Goal: Task Accomplishment & Management: Complete application form

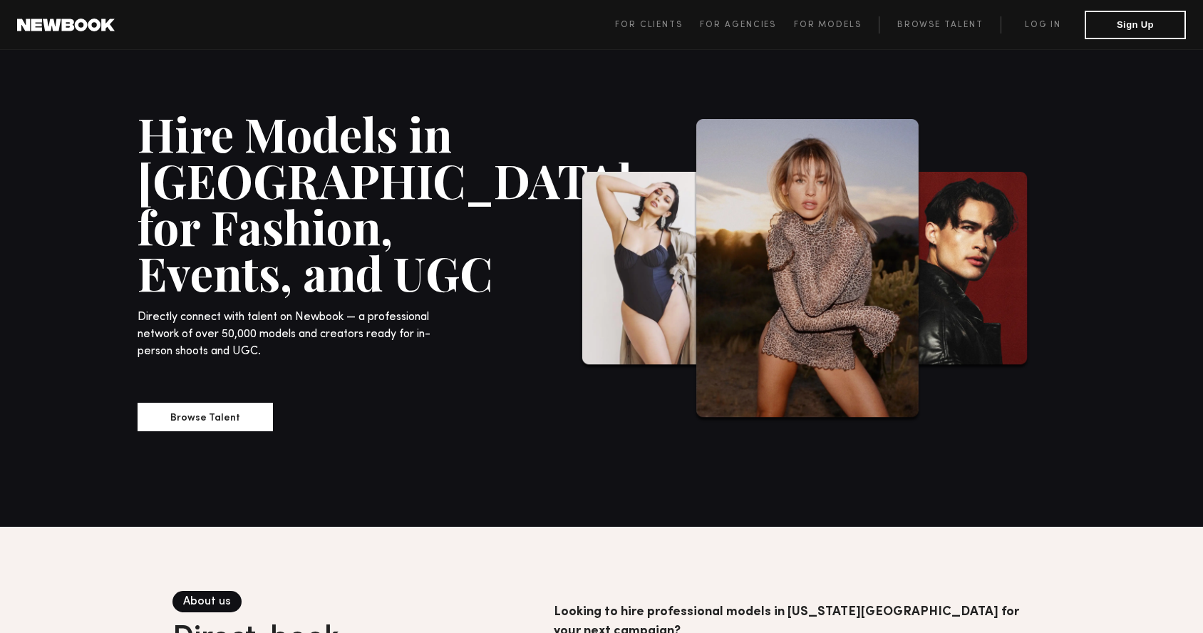
click at [219, 397] on div "Hire Models in [GEOGRAPHIC_DATA] for Fashion, Events, and UGC Directly connect …" at bounding box center [320, 270] width 364 height 321
click at [222, 402] on button "Browse Talent" at bounding box center [205, 416] width 135 height 29
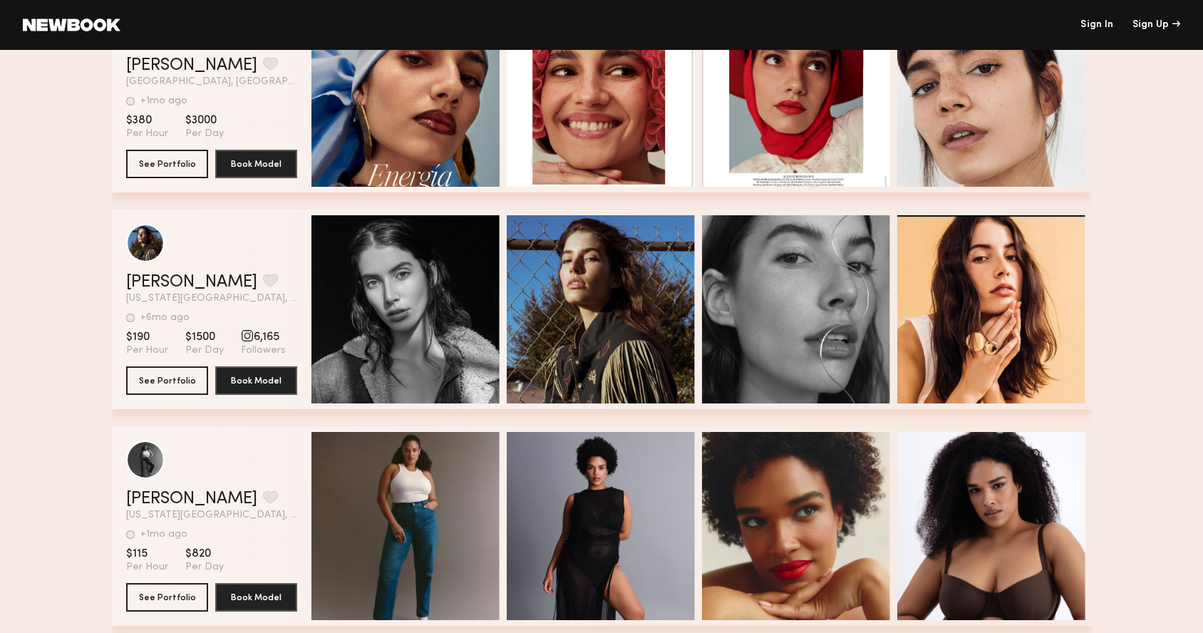
scroll to position [1062, 0]
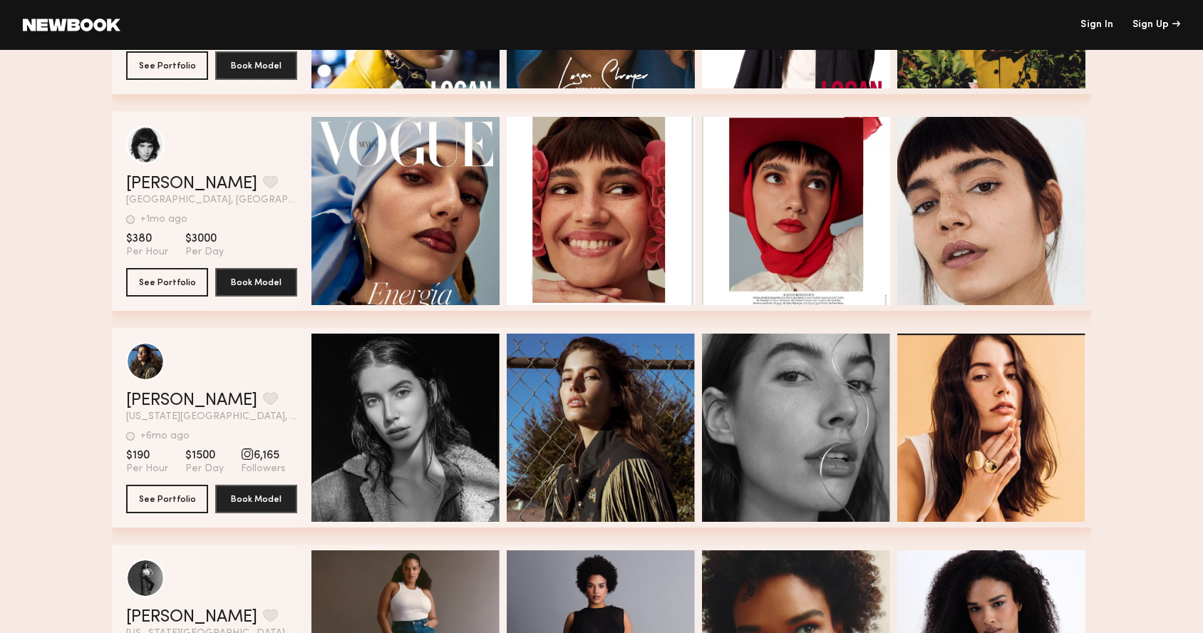
click at [262, 405] on div "[PERSON_NAME] Favorite" at bounding box center [211, 400] width 171 height 17
click at [166, 499] on button "See Portfolio" at bounding box center [167, 498] width 82 height 29
click at [1095, 25] on link "Sign In" at bounding box center [1097, 25] width 33 height 10
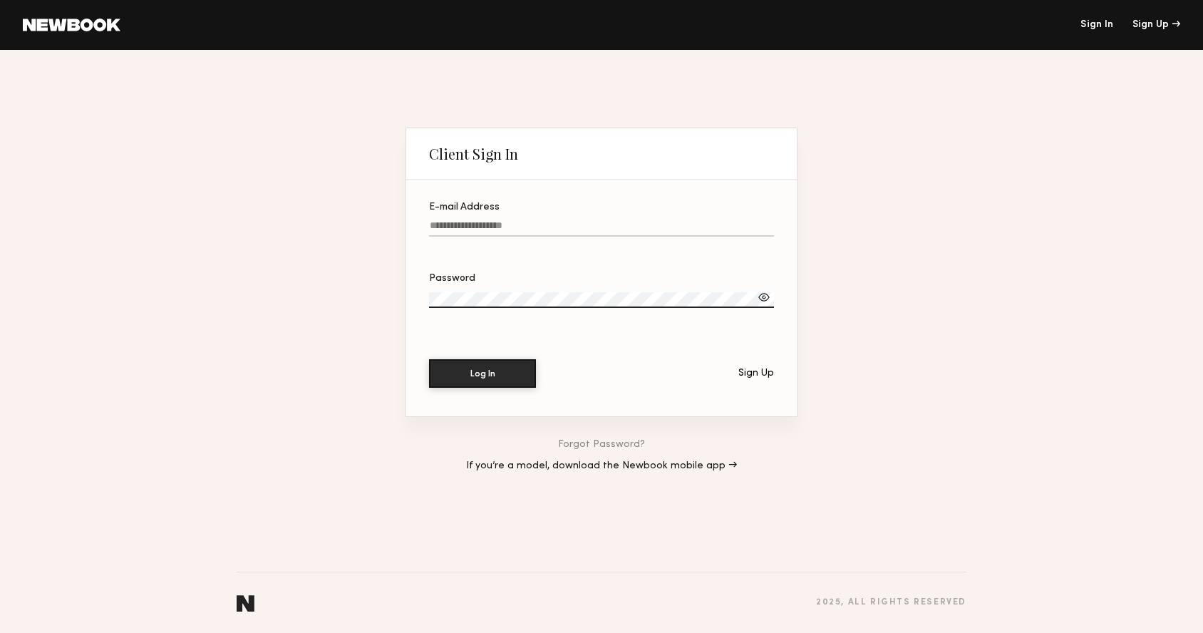
click at [753, 374] on div "Sign Up" at bounding box center [756, 374] width 36 height 10
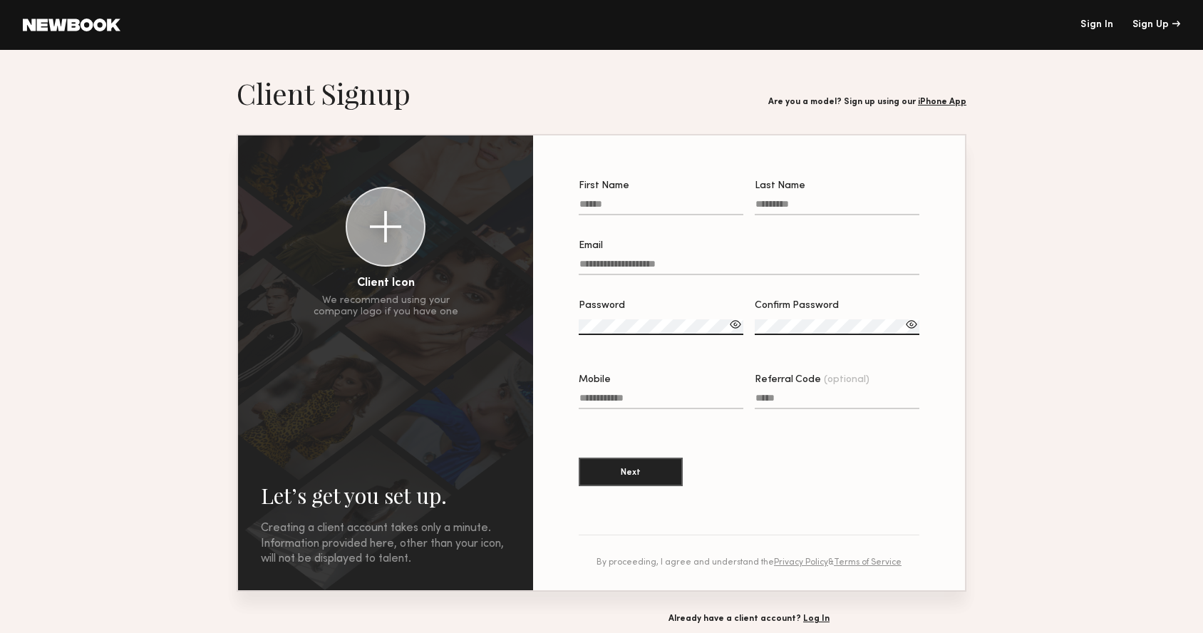
click at [605, 200] on input "First Name" at bounding box center [661, 207] width 165 height 16
type input "******"
type input "*********"
type input "**********"
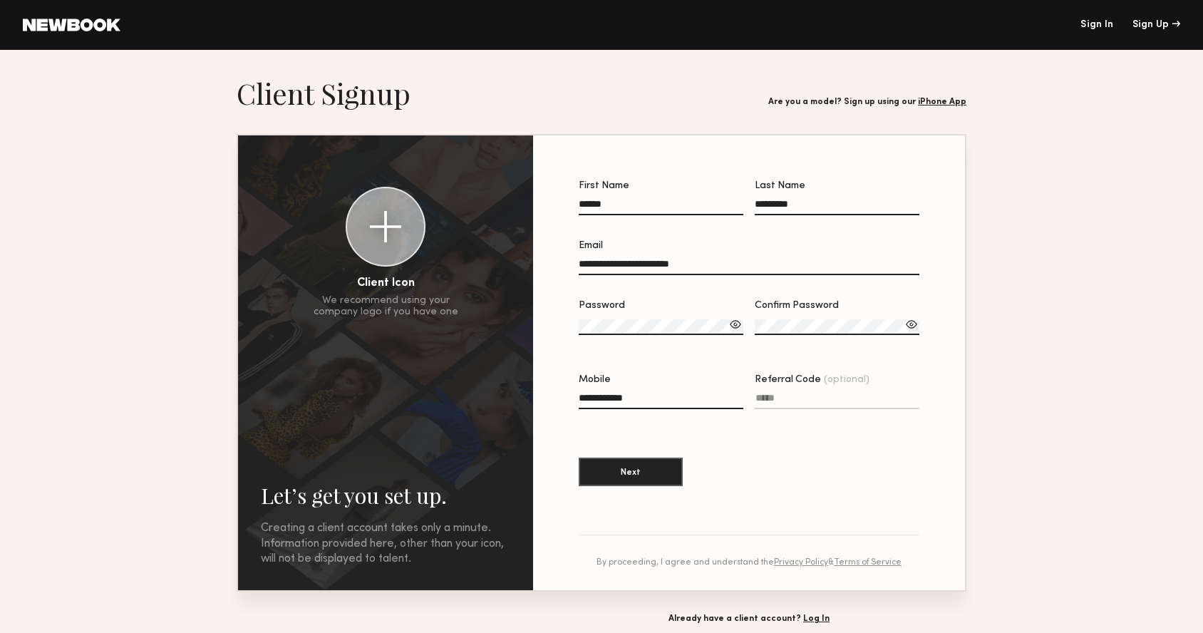
click at [662, 262] on input "**********" at bounding box center [749, 267] width 341 height 16
type input "**********"
click at [639, 317] on label "Password" at bounding box center [661, 325] width 165 height 48
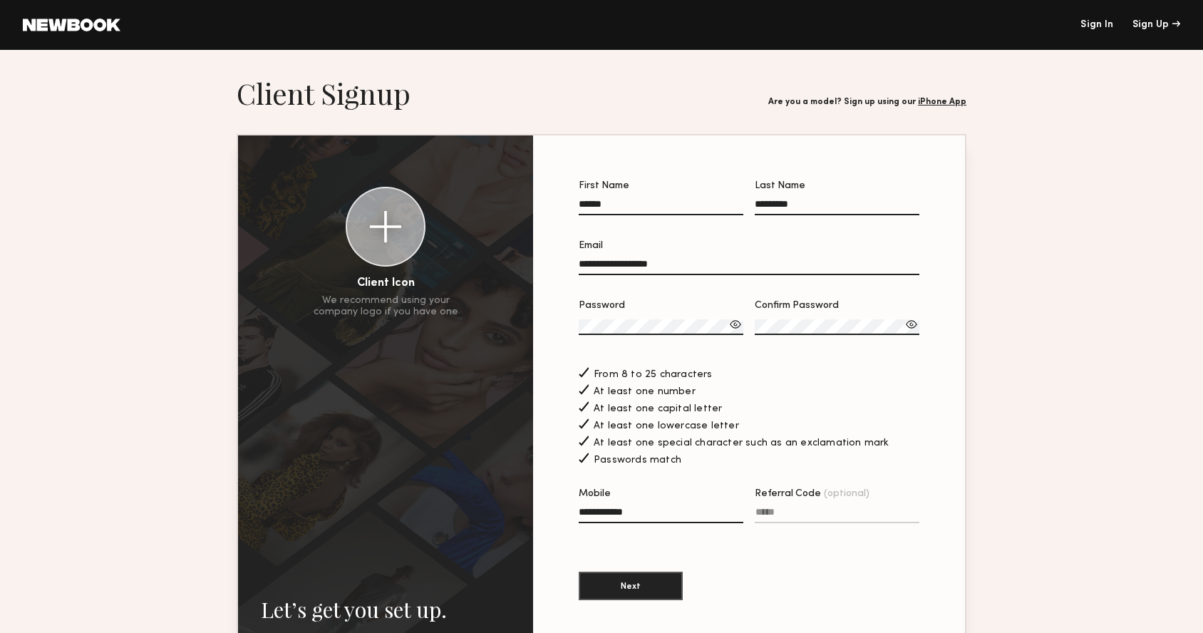
click at [778, 580] on section "**********" at bounding box center [749, 397] width 341 height 433
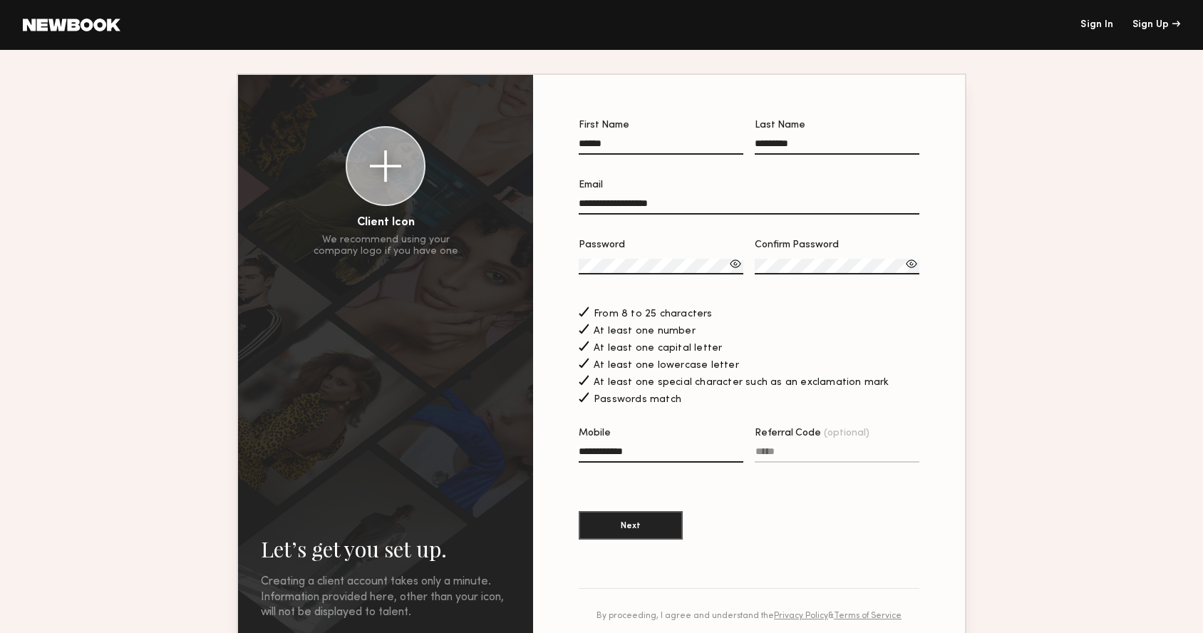
scroll to position [71, 0]
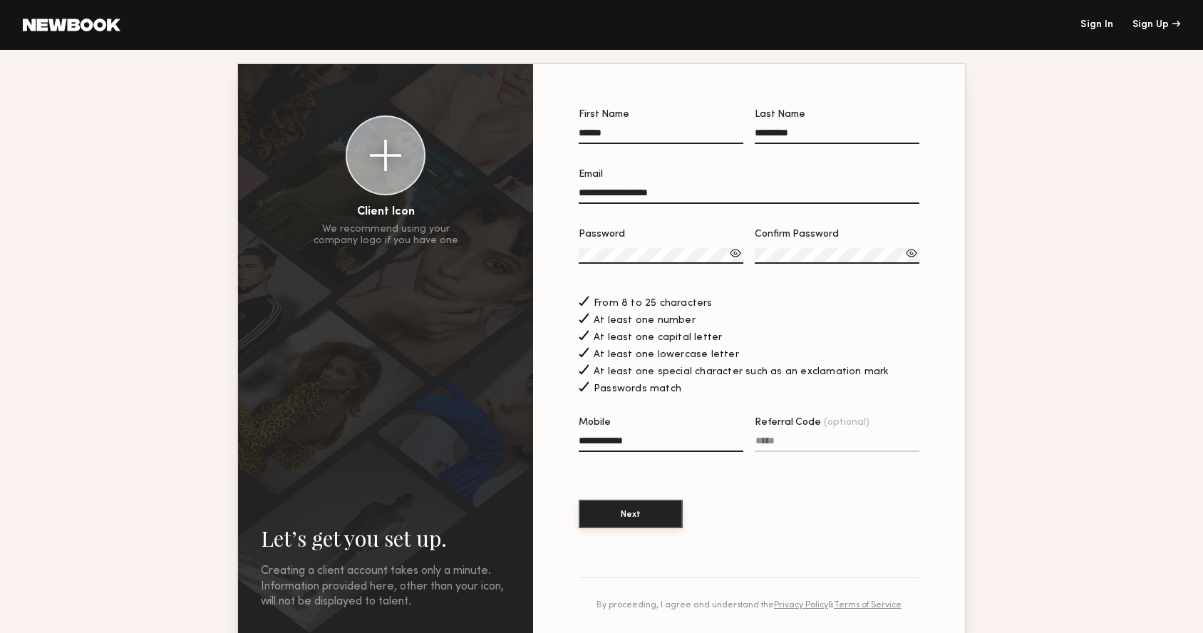
click at [617, 518] on button "Next" at bounding box center [631, 514] width 104 height 29
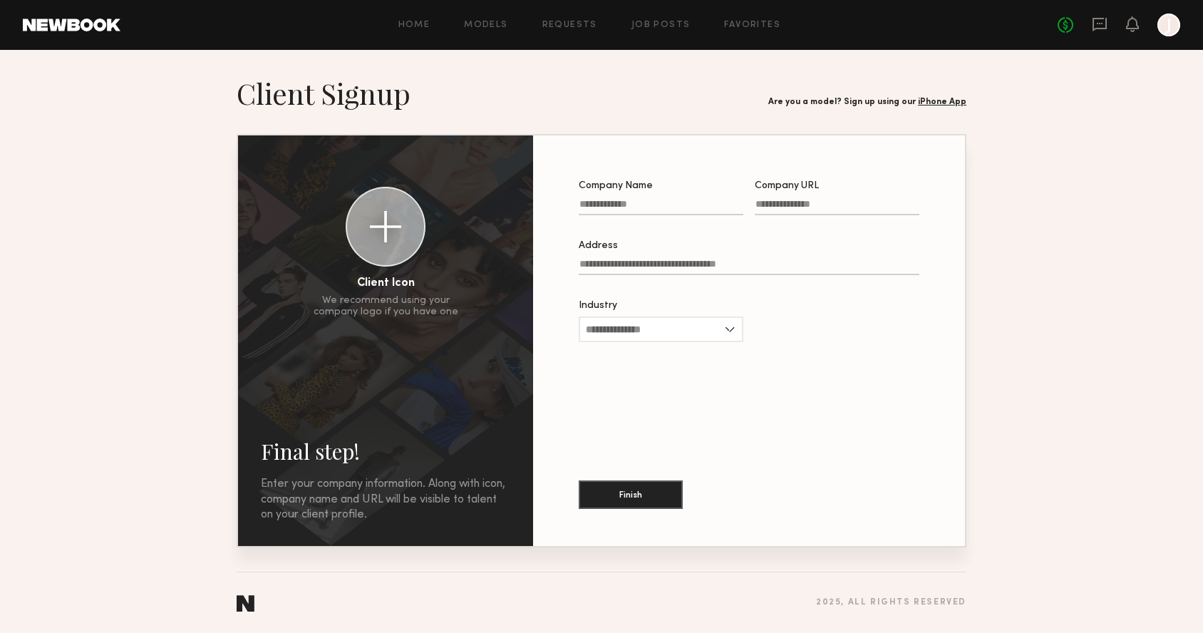
click at [608, 203] on input "Company Name" at bounding box center [661, 207] width 165 height 16
type input "**********"
click at [773, 204] on input "Company URL" at bounding box center [837, 207] width 165 height 16
type input "**********"
click at [714, 259] on label "Address" at bounding box center [749, 265] width 341 height 48
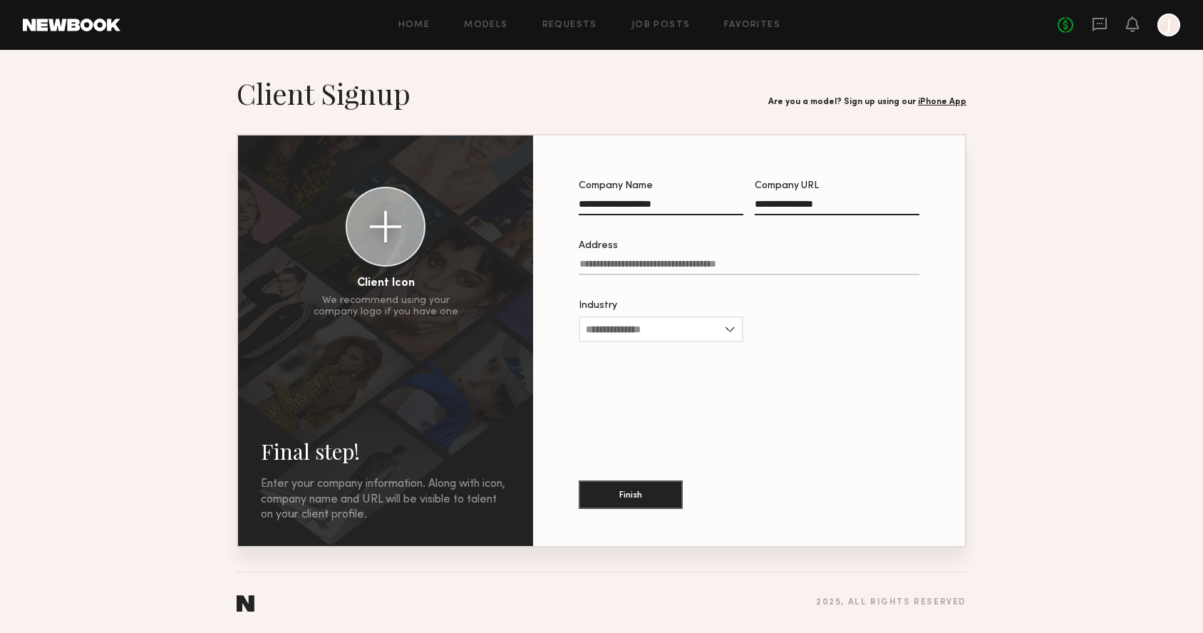
click at [714, 259] on input "Address" at bounding box center [749, 267] width 341 height 16
type input "*"
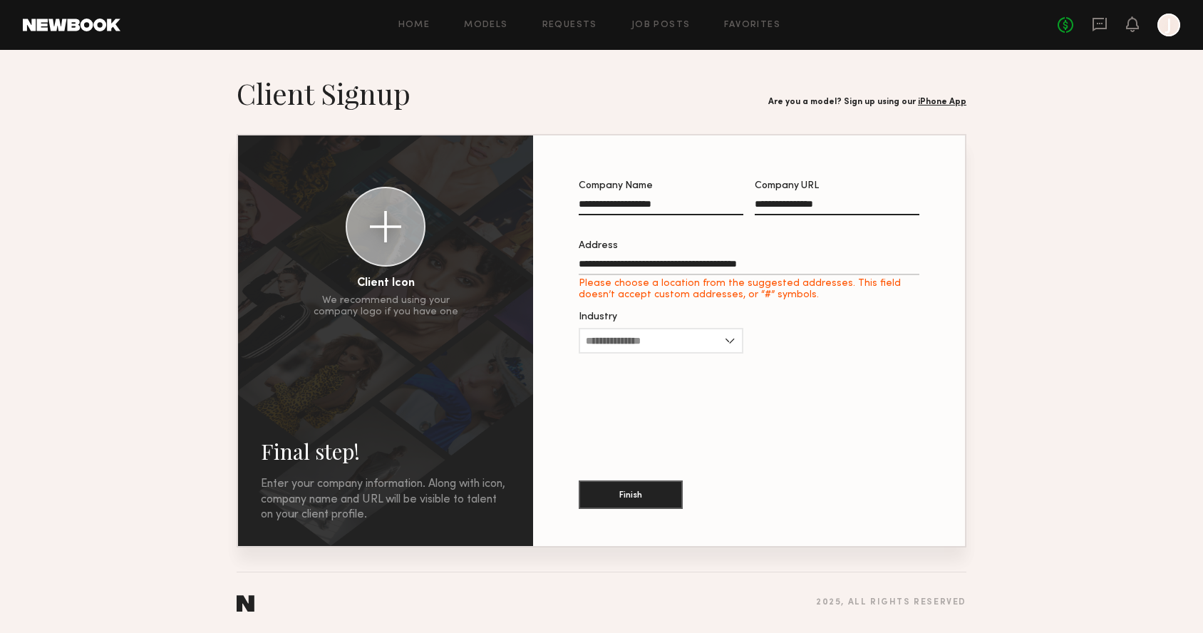
type input "**********"
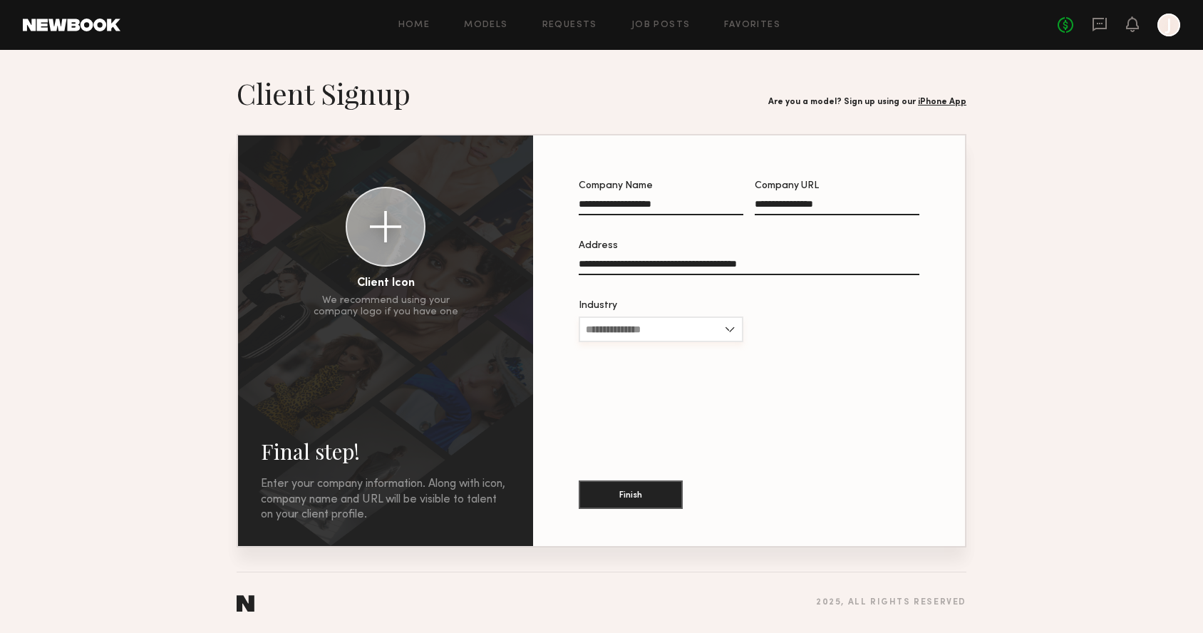
click at [657, 324] on input "Industry" at bounding box center [661, 329] width 165 height 26
click at [655, 396] on div "Cosmetics" at bounding box center [661, 399] width 162 height 23
type input "*********"
click at [608, 496] on button "Finish" at bounding box center [631, 494] width 104 height 29
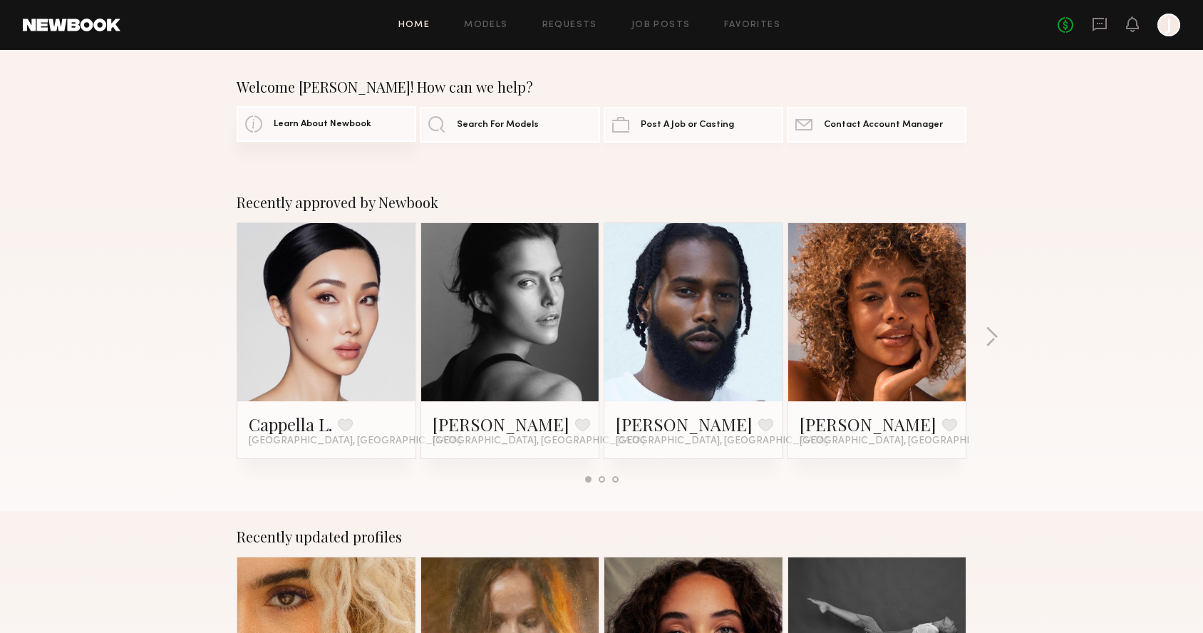
click at [338, 124] on span "Learn About Newbook" at bounding box center [323, 124] width 98 height 9
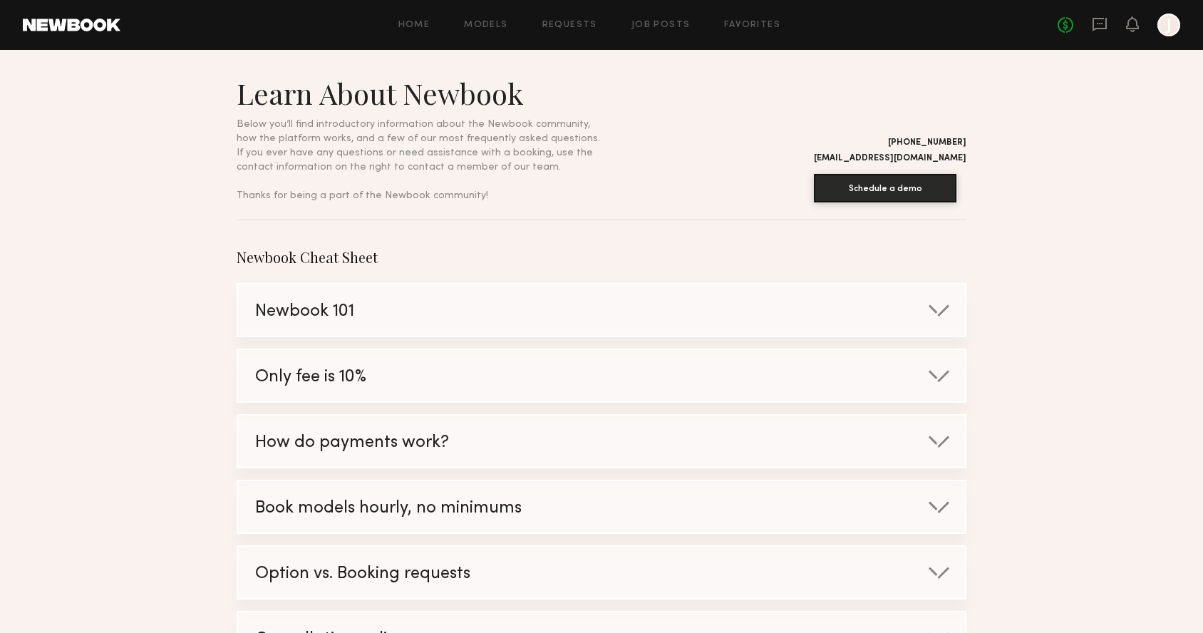
click at [430, 380] on div "Only fee is 10%" at bounding box center [586, 377] width 697 height 54
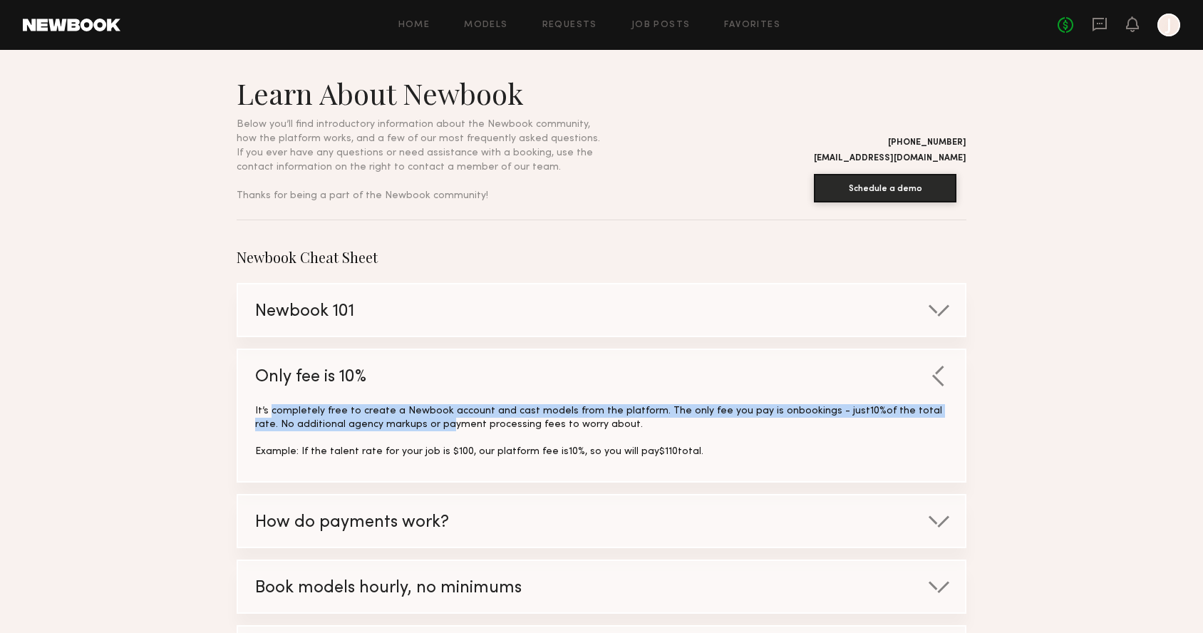
drag, startPoint x: 272, startPoint y: 413, endPoint x: 398, endPoint y: 426, distance: 127.5
click at [398, 426] on div "It’s completely free to create a Newbook account and cast models from the platf…" at bounding box center [601, 431] width 693 height 54
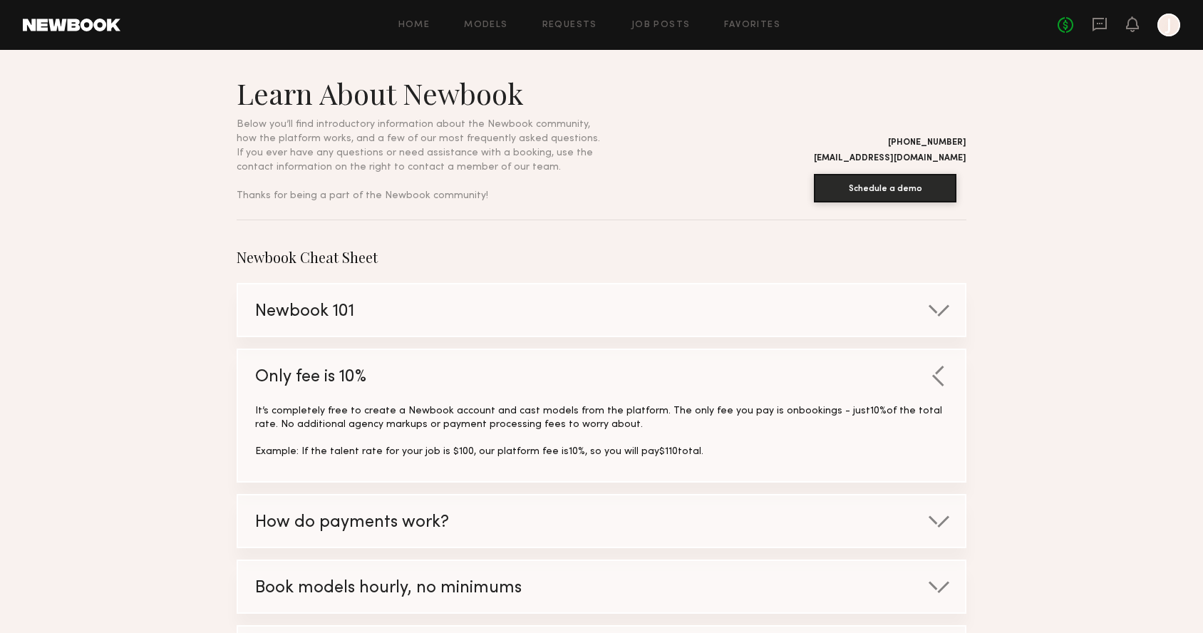
click at [601, 421] on div "It’s completely free to create a Newbook account and cast models from the platf…" at bounding box center [601, 431] width 693 height 54
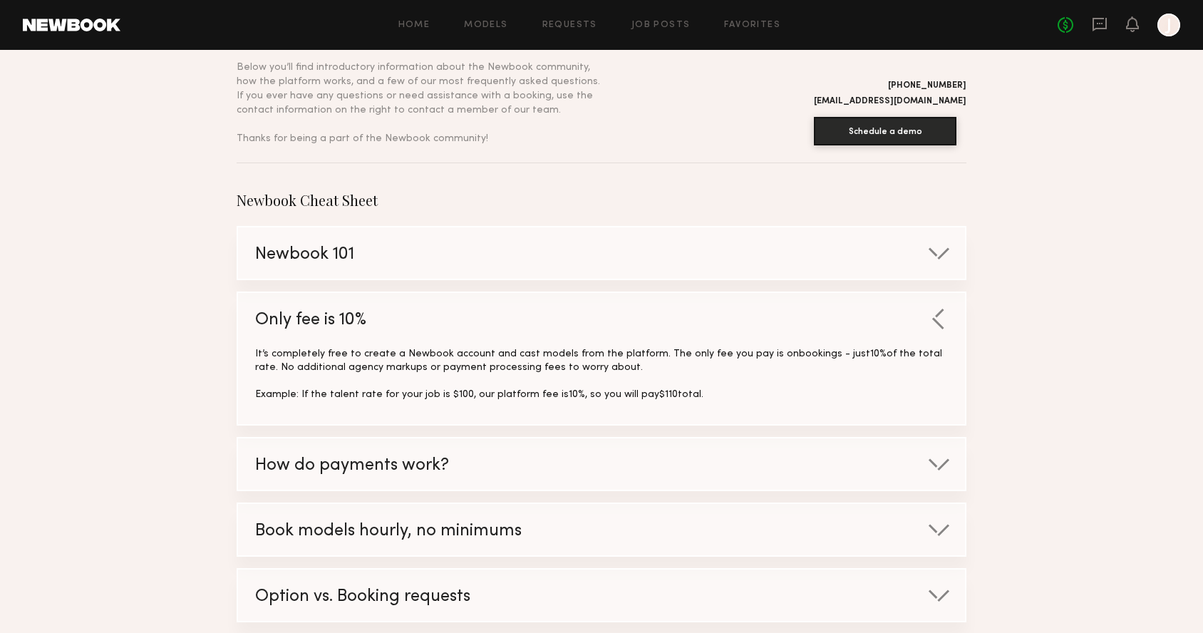
scroll to position [66, 0]
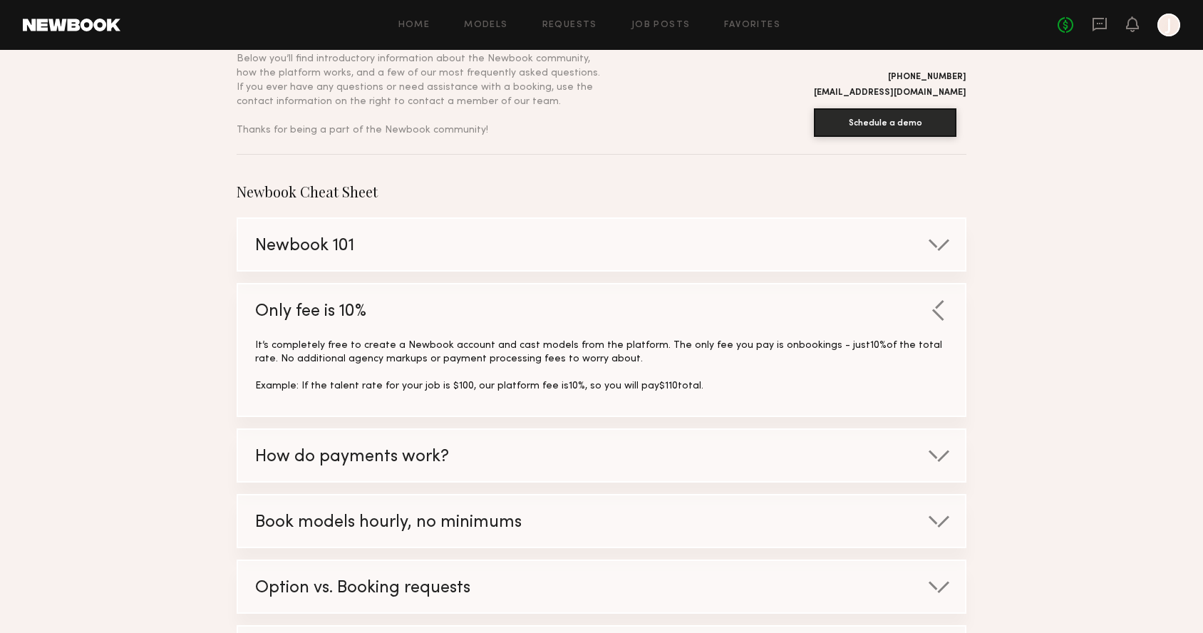
click at [552, 470] on div "How do payments work?" at bounding box center [586, 457] width 697 height 54
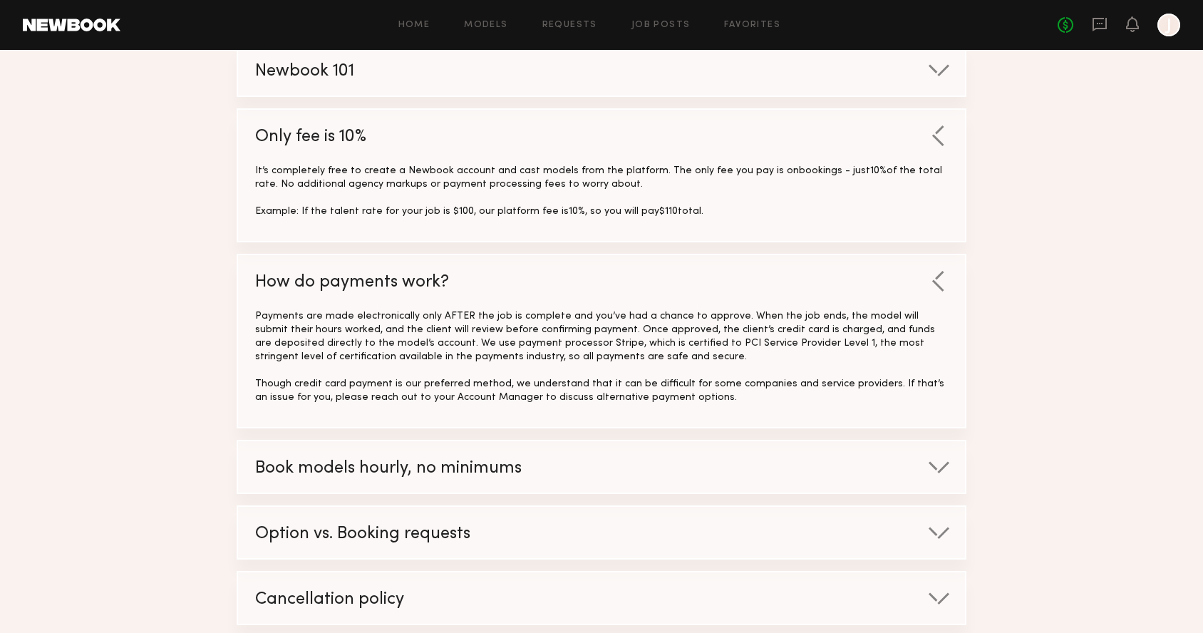
scroll to position [299, 0]
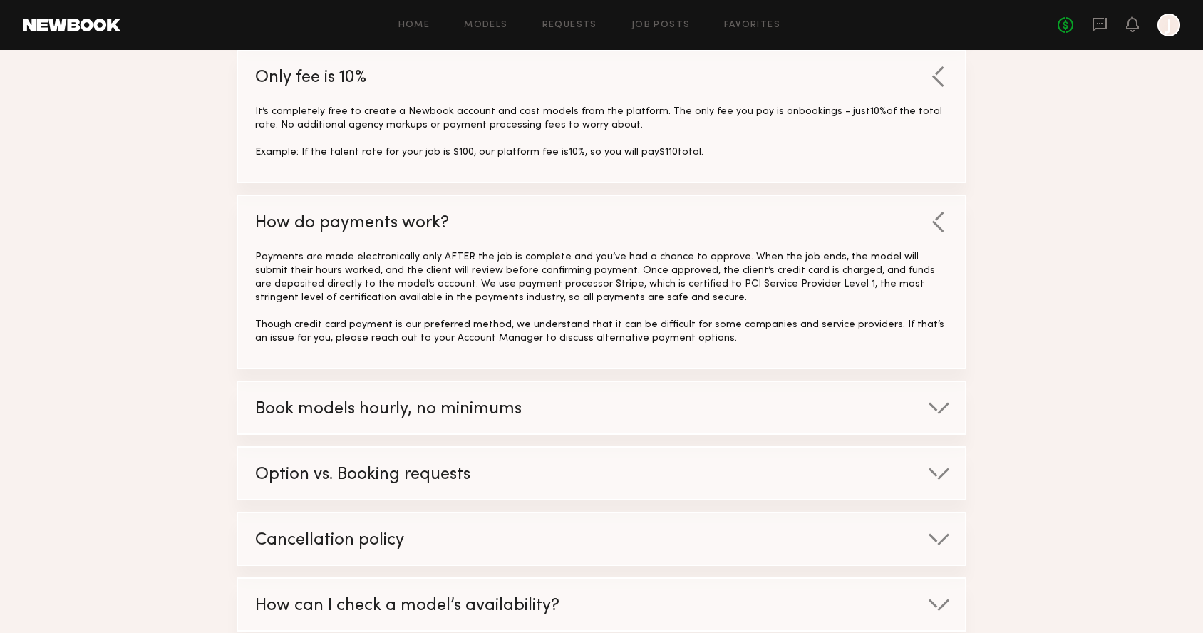
click at [562, 404] on div "Book models hourly, no minimums" at bounding box center [586, 409] width 697 height 54
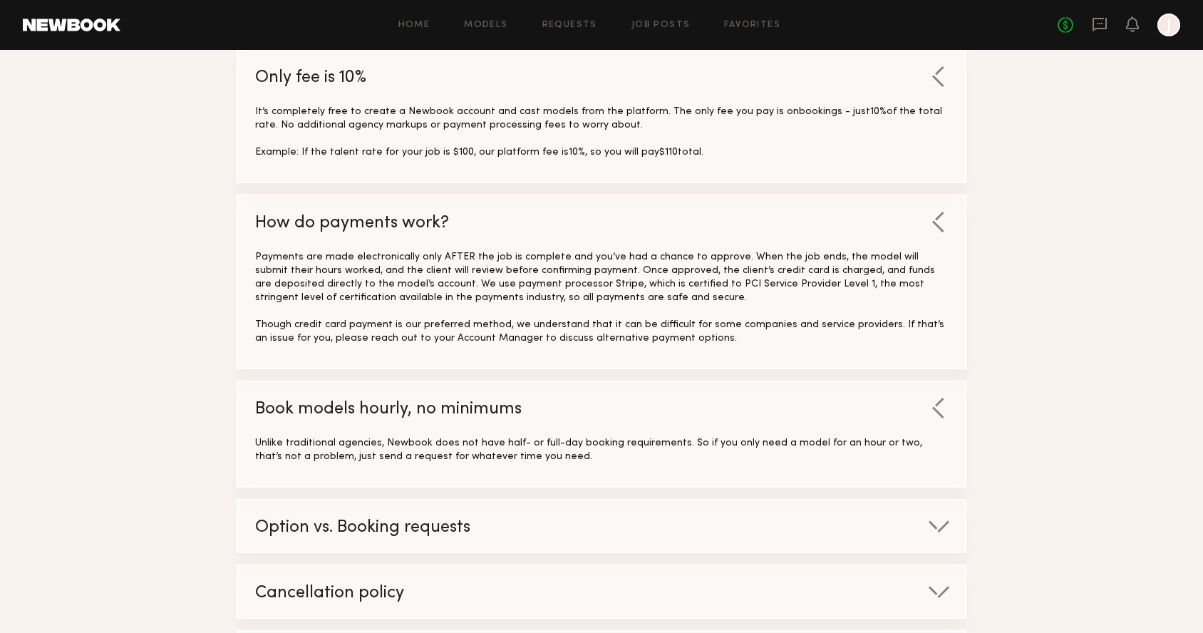
scroll to position [379, 0]
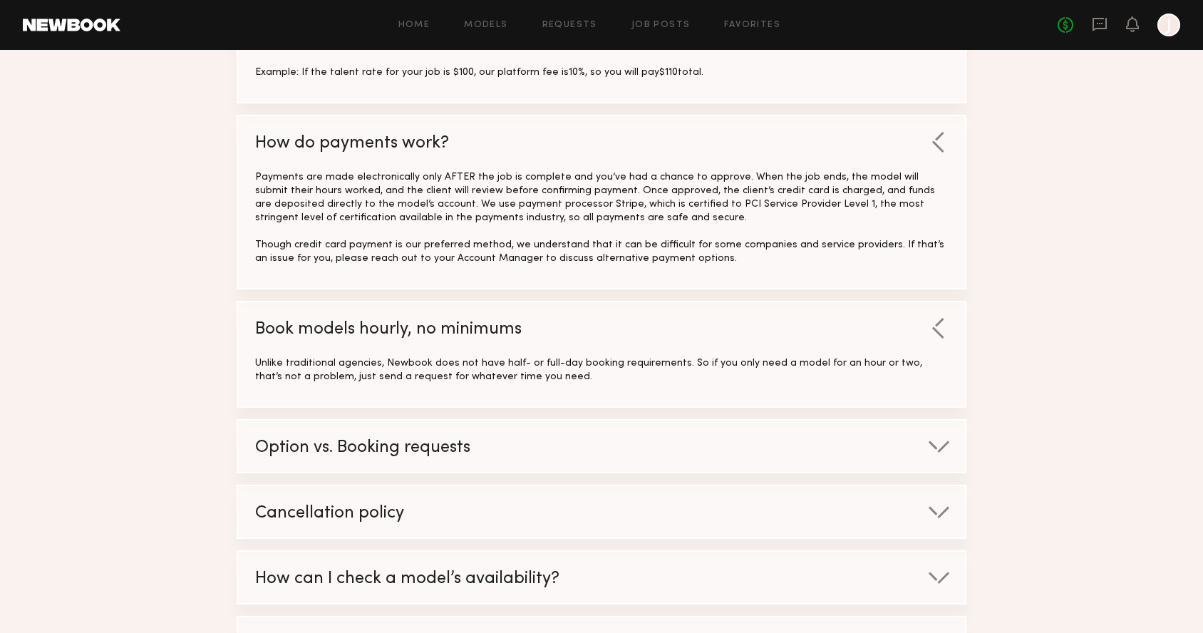
click at [518, 520] on div "Cancellation policy" at bounding box center [586, 513] width 697 height 54
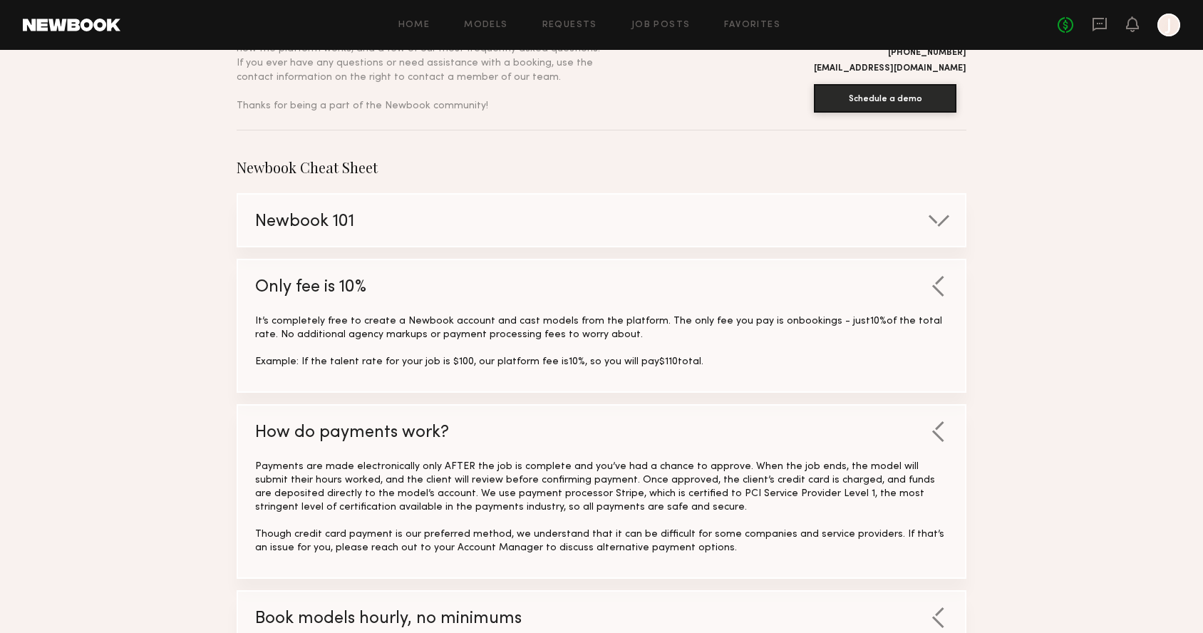
scroll to position [0, 0]
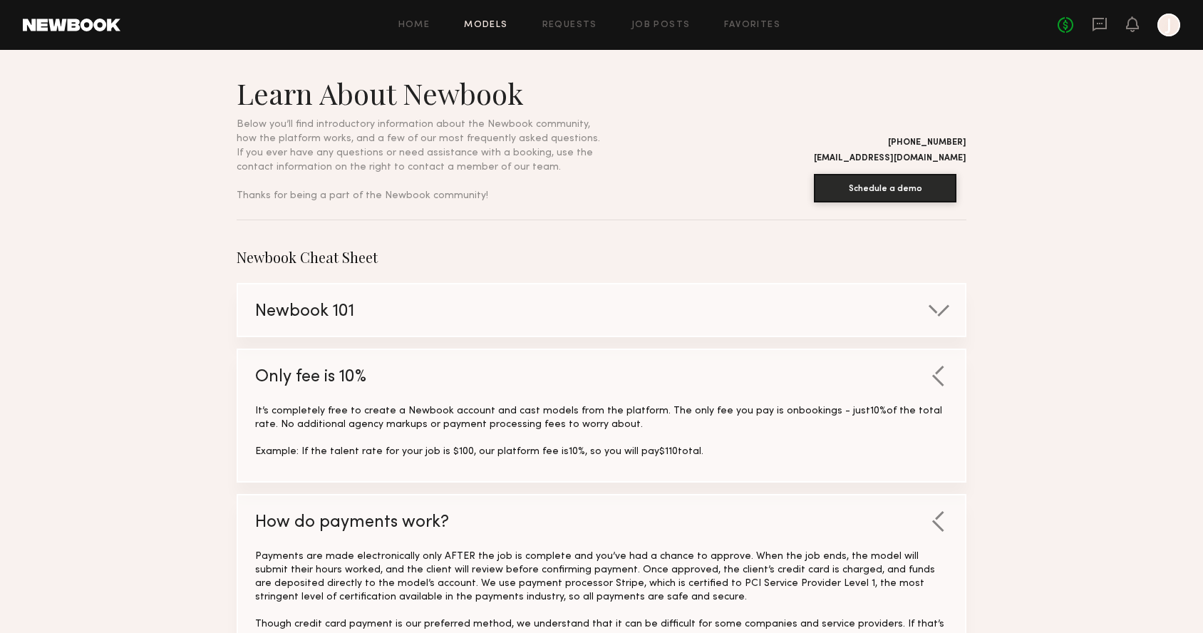
click at [491, 23] on link "Models" at bounding box center [485, 25] width 43 height 9
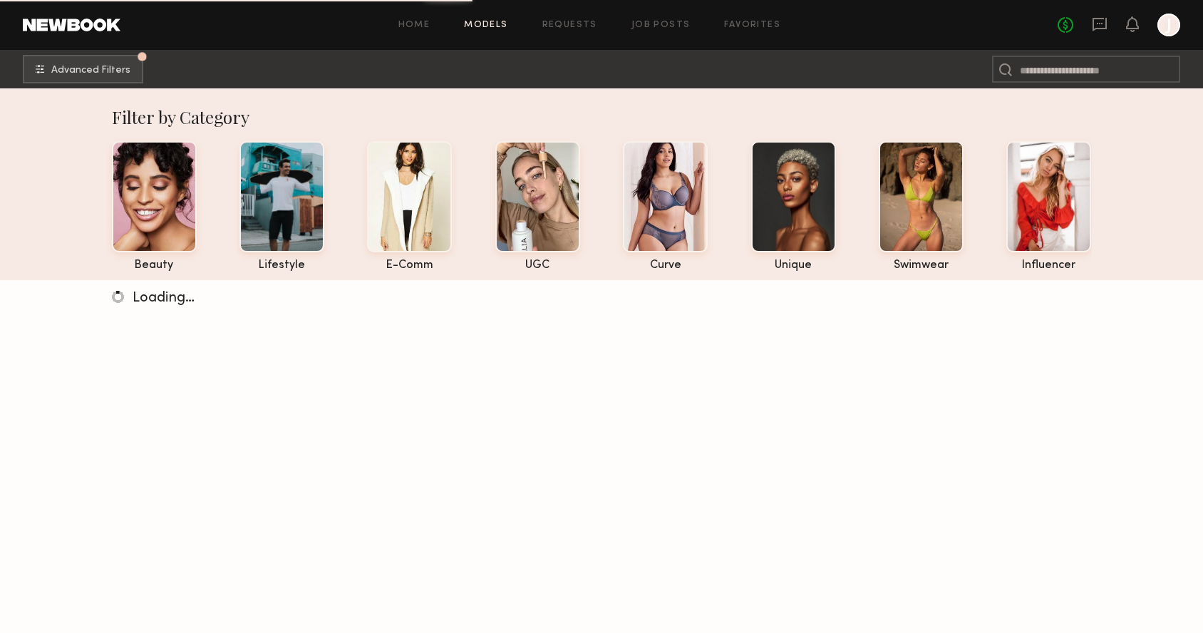
click at [76, 53] on nb-browse-subheader "Advanced Filters Pro tip: speed up your search by using our advanced filters." at bounding box center [601, 69] width 1203 height 38
click at [73, 68] on span "Advanced Filters" at bounding box center [90, 70] width 79 height 10
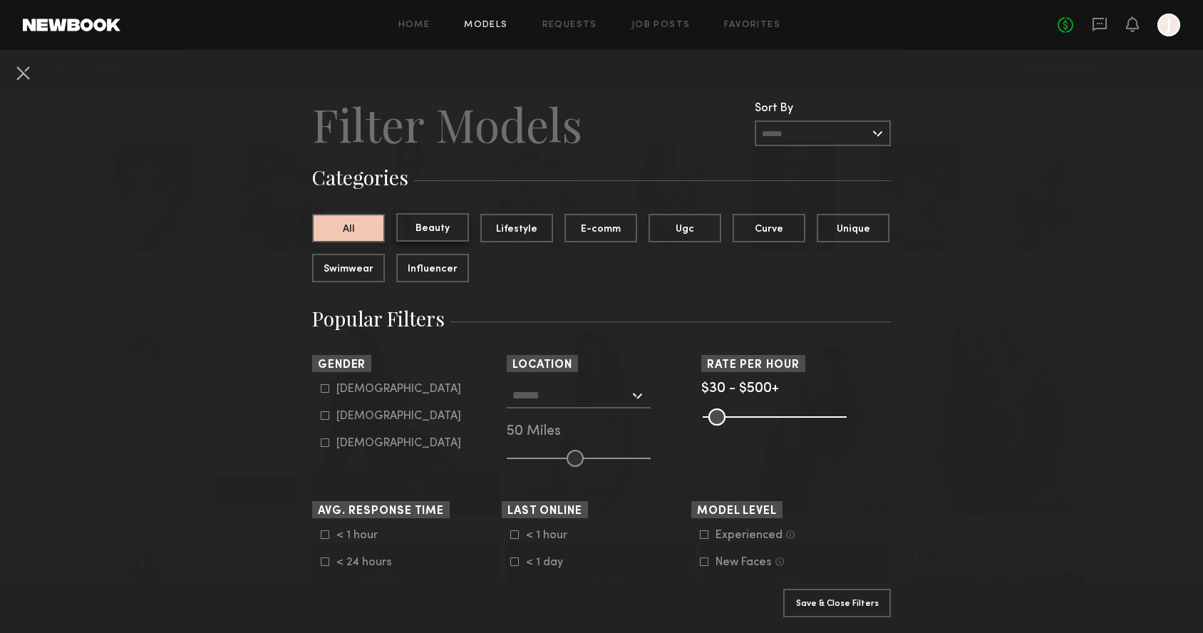
click at [414, 230] on button "Beauty" at bounding box center [432, 227] width 73 height 29
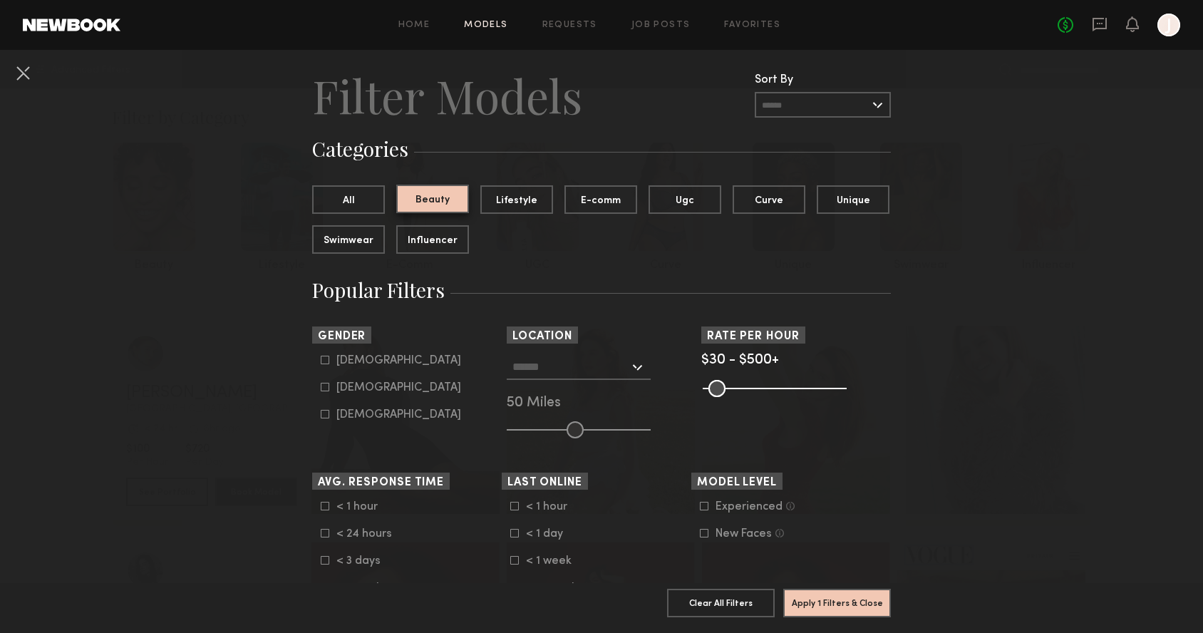
scroll to position [29, 0]
click at [328, 385] on icon at bounding box center [325, 386] width 9 height 9
type input "**"
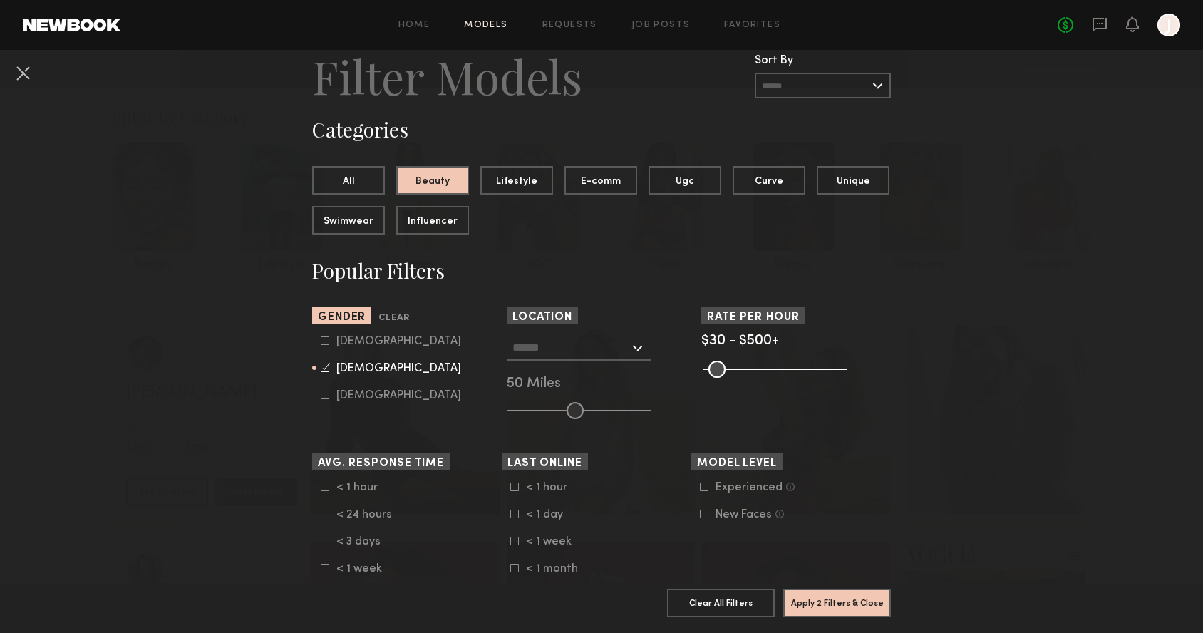
scroll to position [56, 0]
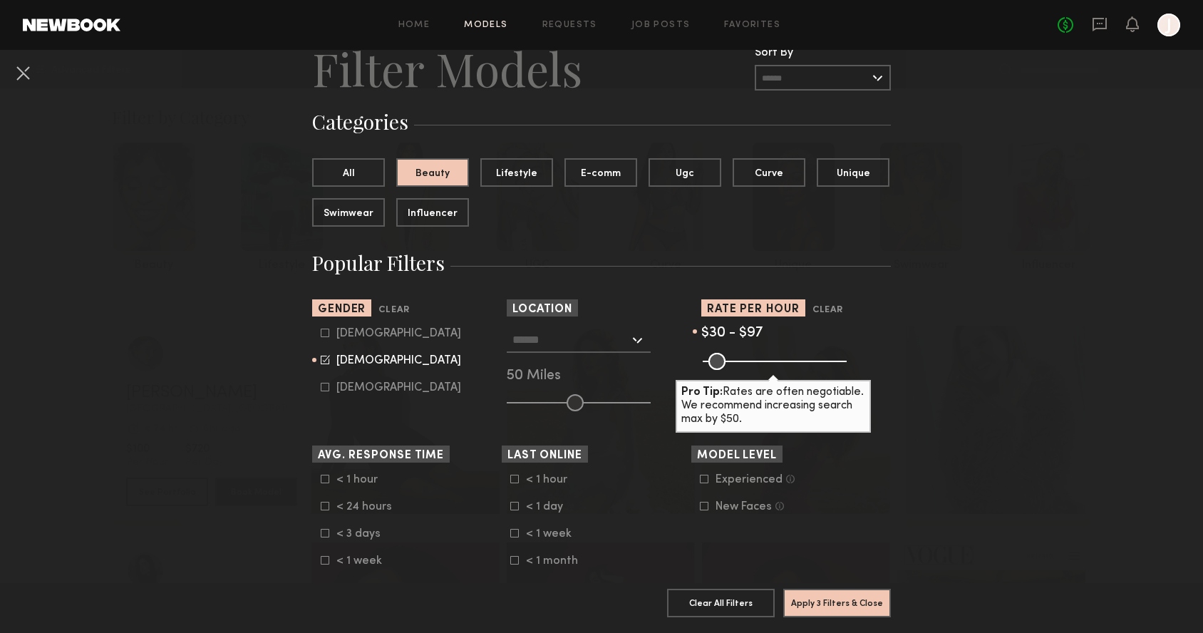
drag, startPoint x: 830, startPoint y: 361, endPoint x: 729, endPoint y: 366, distance: 101.3
type input "**"
click at [729, 366] on input "range" at bounding box center [775, 361] width 144 height 17
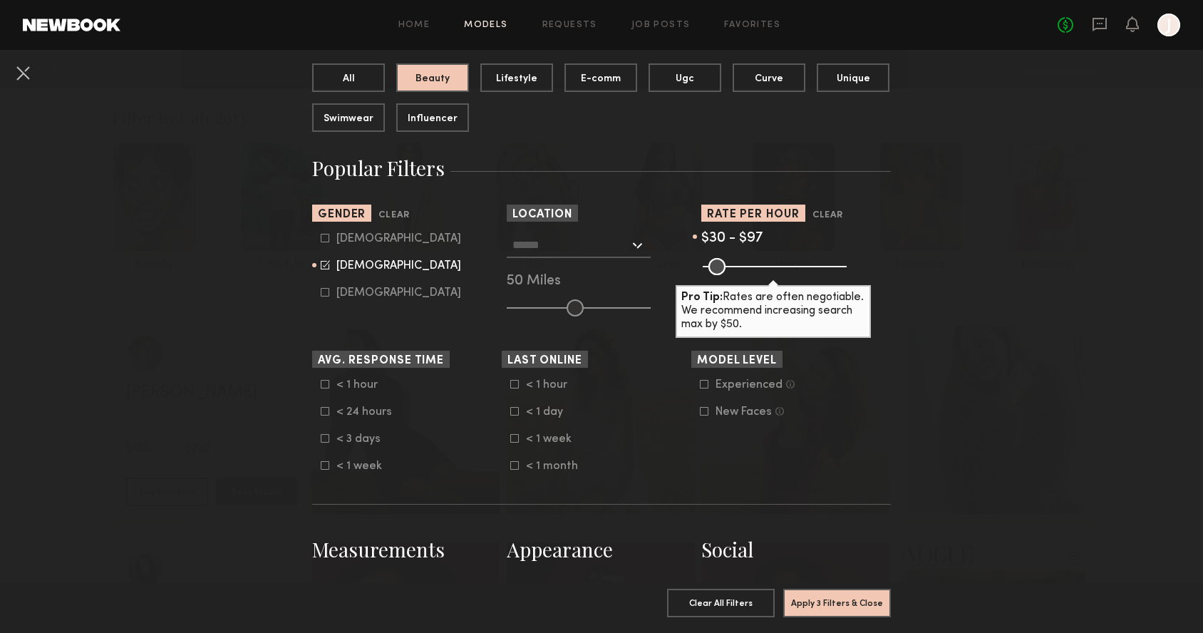
scroll to position [166, 0]
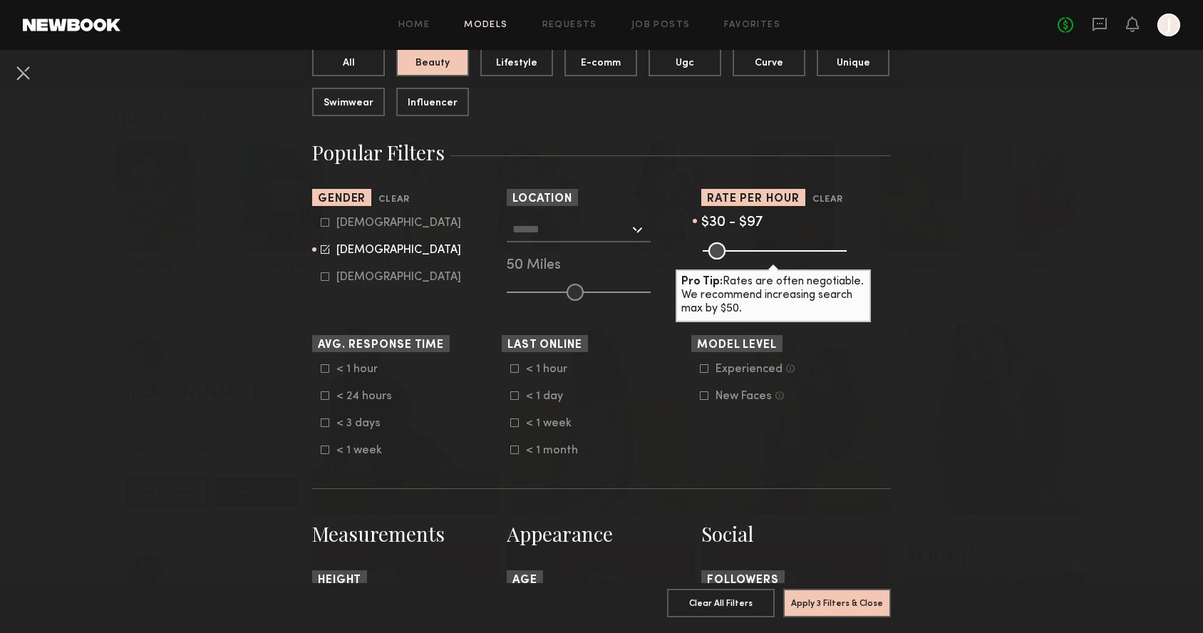
click at [514, 398] on icon at bounding box center [514, 395] width 9 height 9
click at [324, 372] on icon at bounding box center [325, 368] width 9 height 9
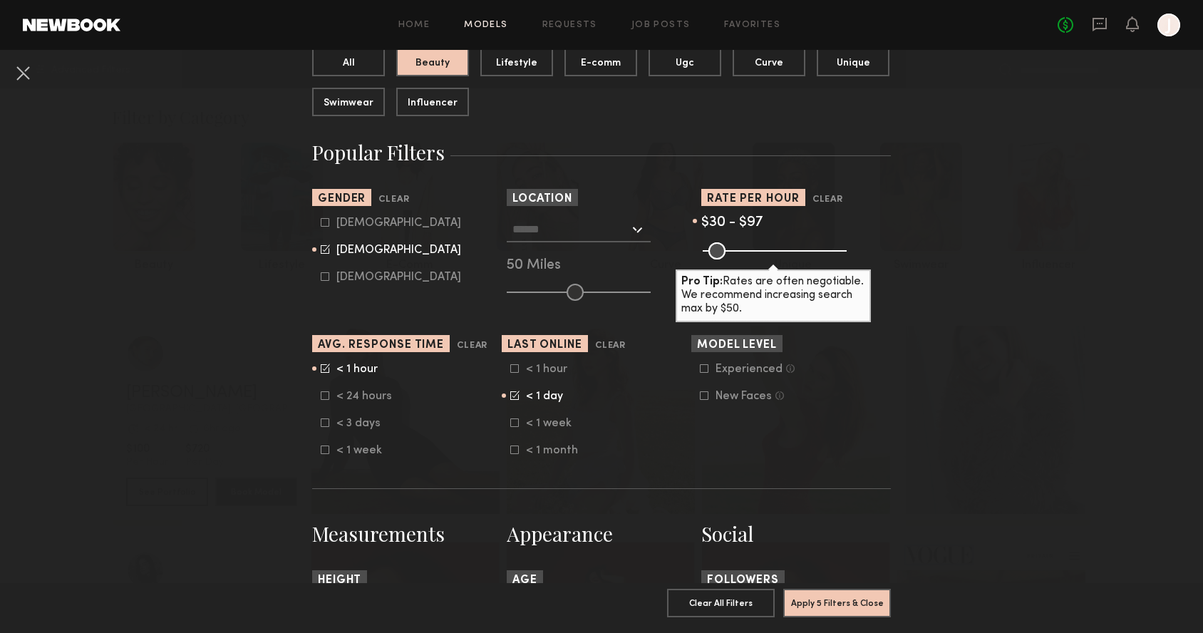
click at [702, 371] on icon at bounding box center [704, 368] width 9 height 9
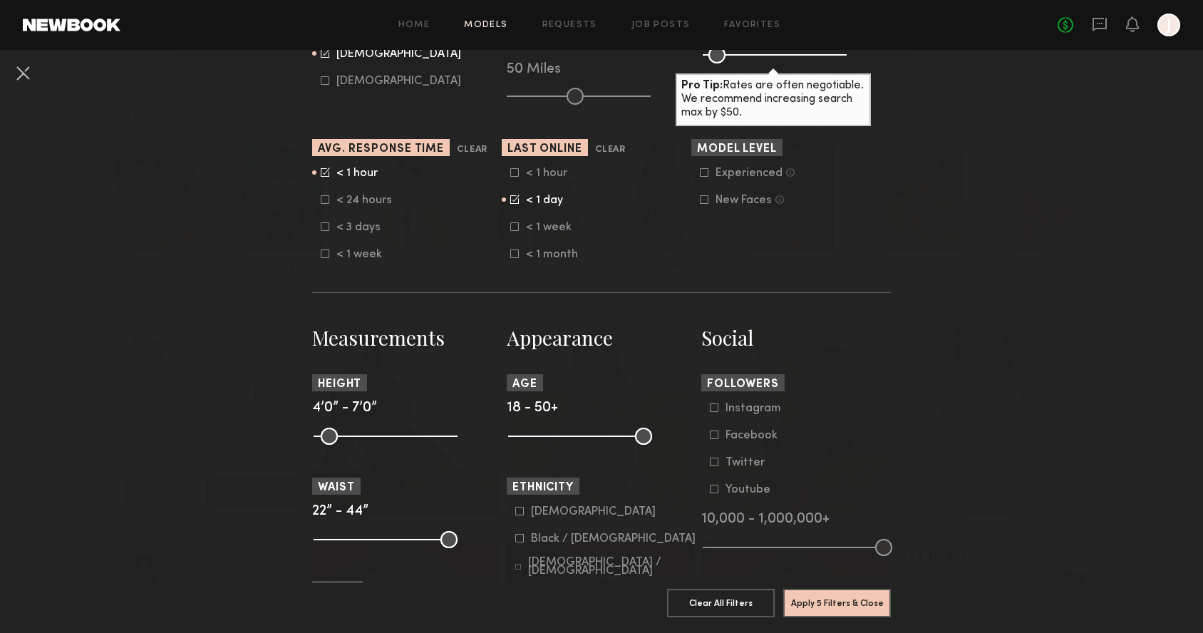
scroll to position [383, 0]
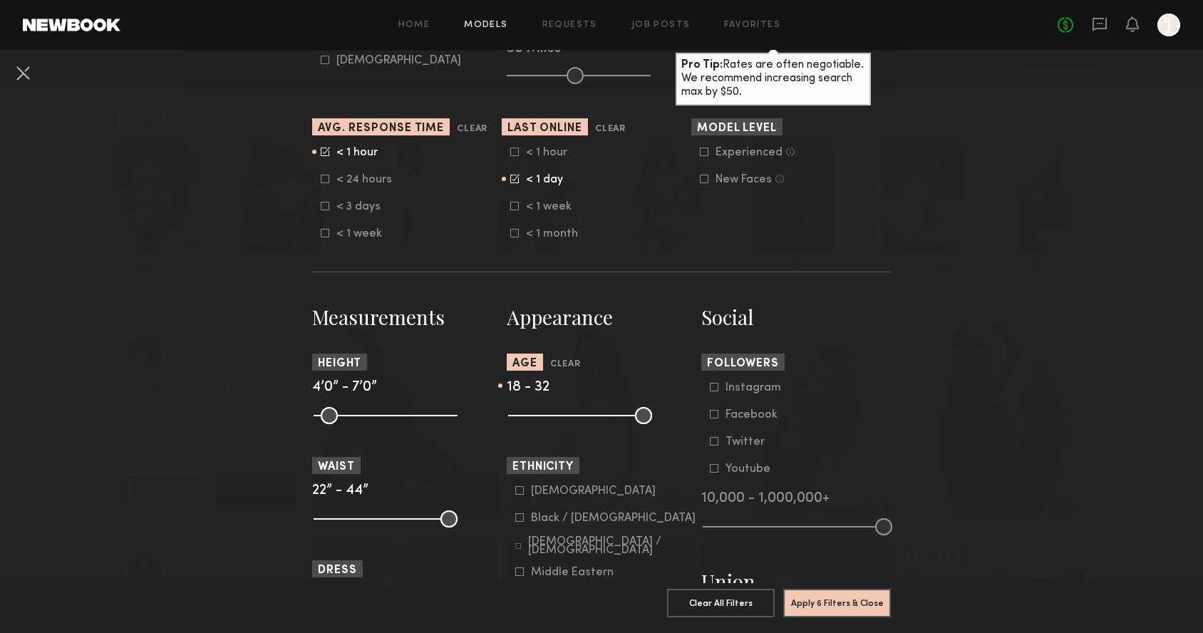
drag, startPoint x: 643, startPoint y: 417, endPoint x: 571, endPoint y: 418, distance: 72.0
type input "**"
click at [571, 418] on input "range" at bounding box center [580, 415] width 144 height 17
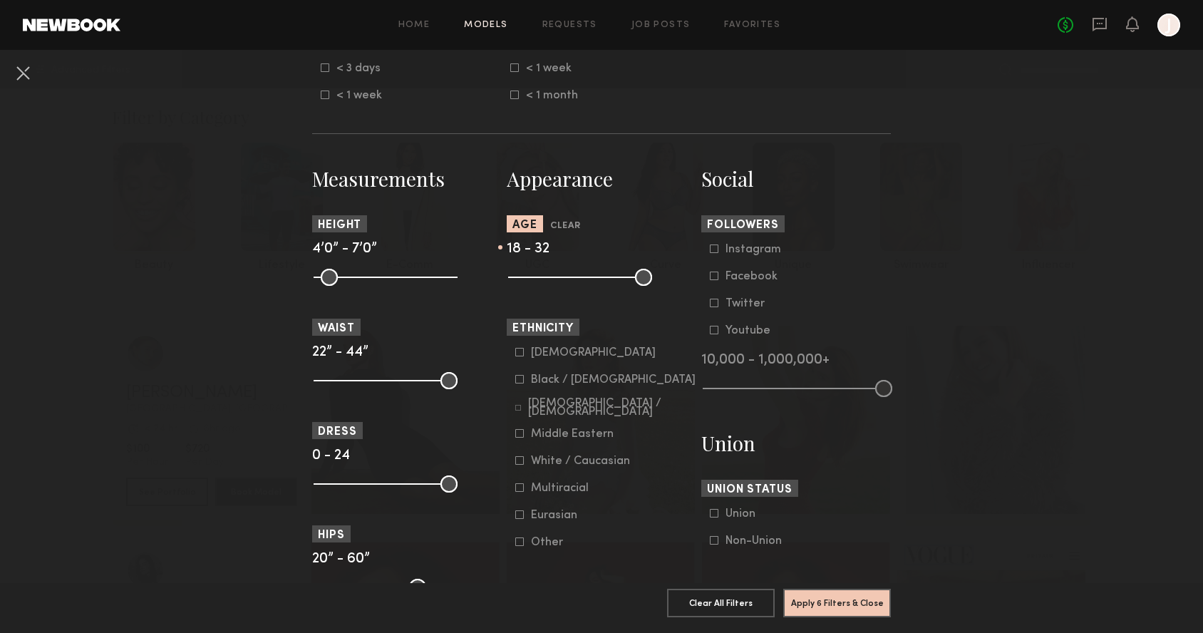
scroll to position [538, 0]
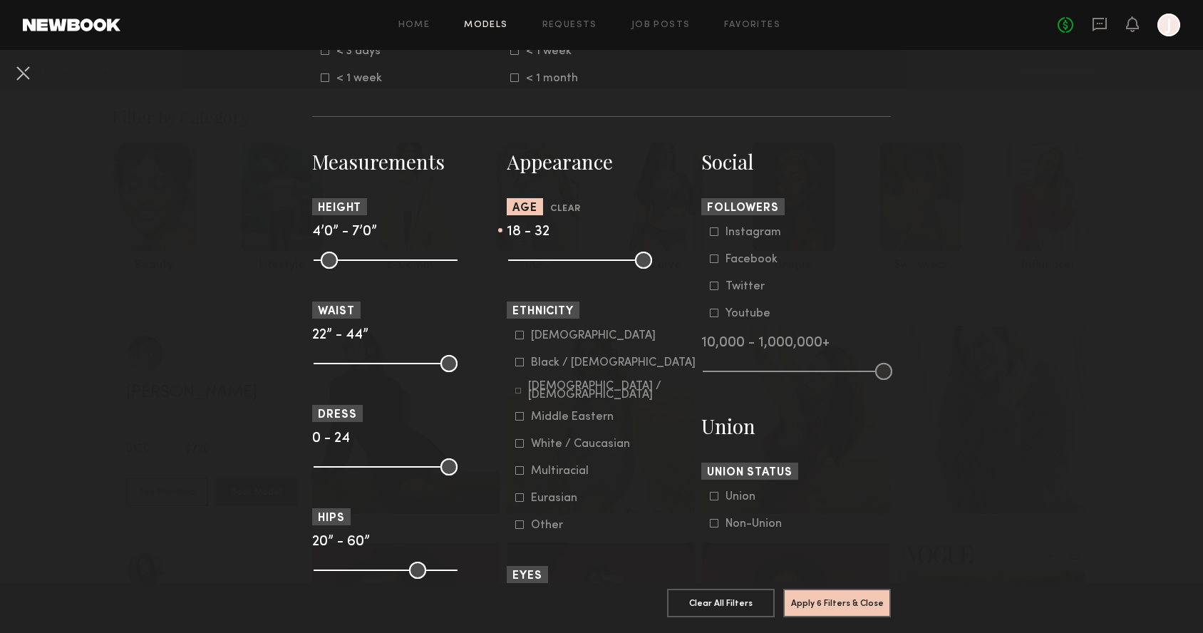
click at [518, 447] on icon at bounding box center [519, 443] width 9 height 9
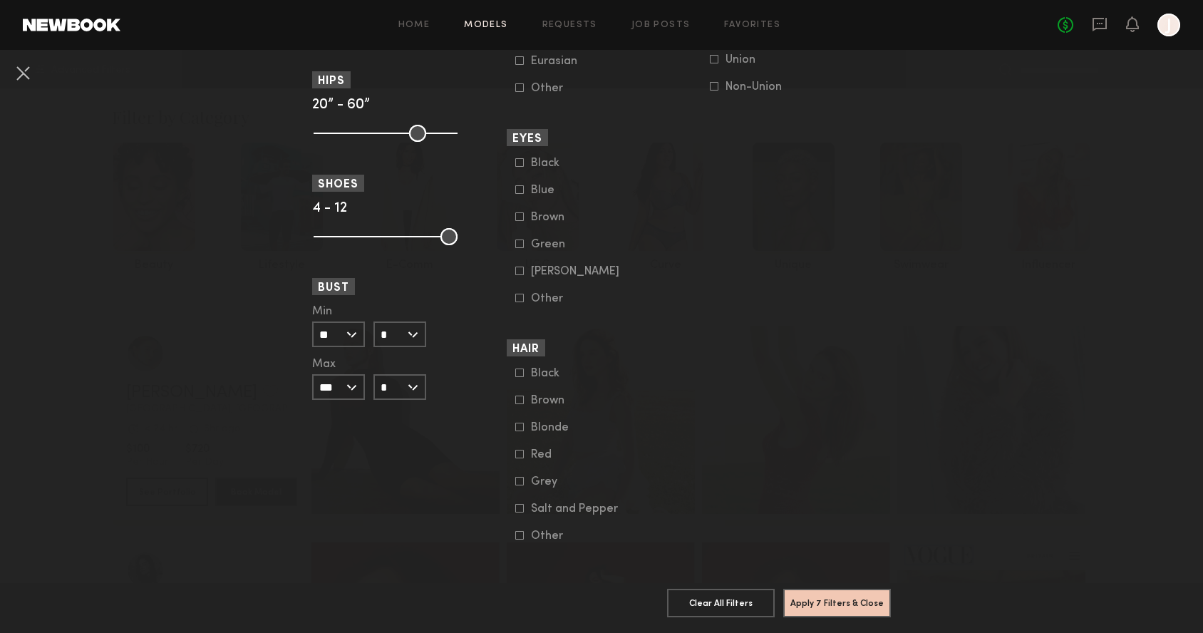
scroll to position [989, 0]
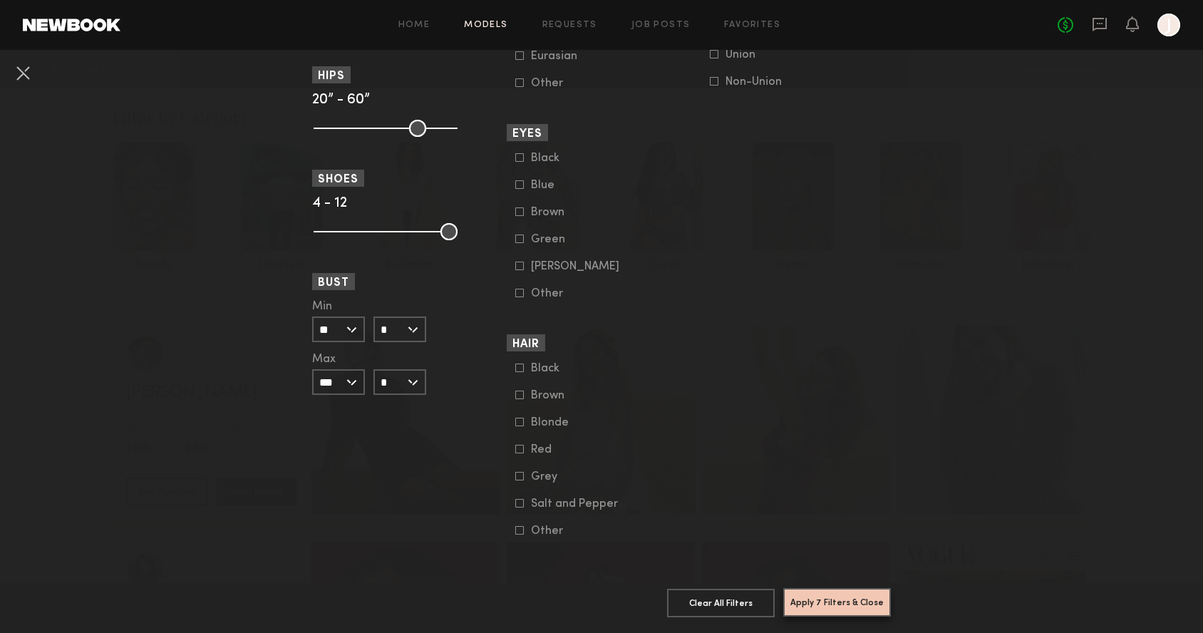
click at [822, 601] on button "Apply 7 Filters & Close" at bounding box center [837, 602] width 108 height 29
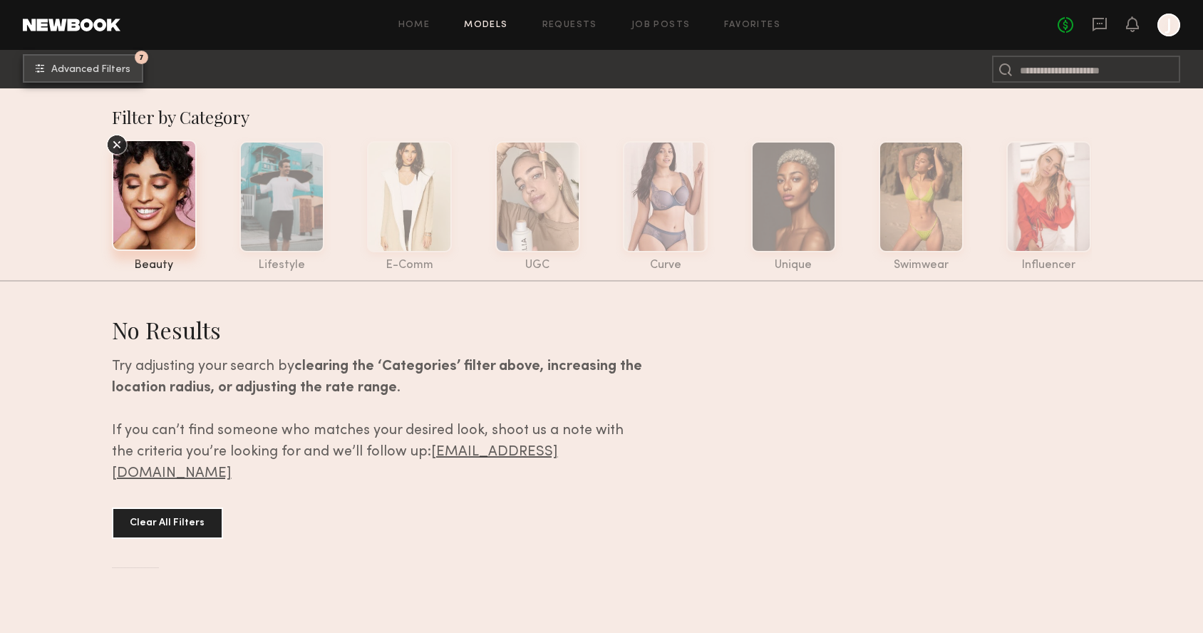
click at [93, 71] on span "Advanced Filters" at bounding box center [90, 70] width 79 height 10
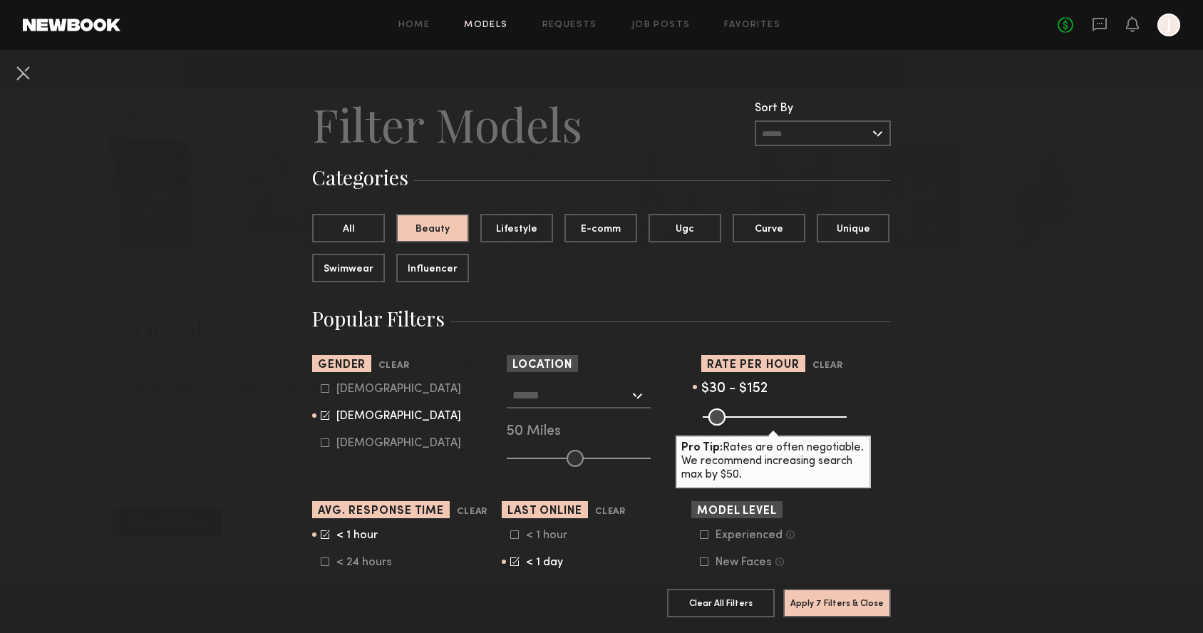
drag, startPoint x: 729, startPoint y: 418, endPoint x: 743, endPoint y: 417, distance: 14.3
type input "***"
click at [743, 417] on input "range" at bounding box center [775, 416] width 144 height 17
click at [819, 599] on button "Apply 7 Filters & Close" at bounding box center [837, 602] width 108 height 29
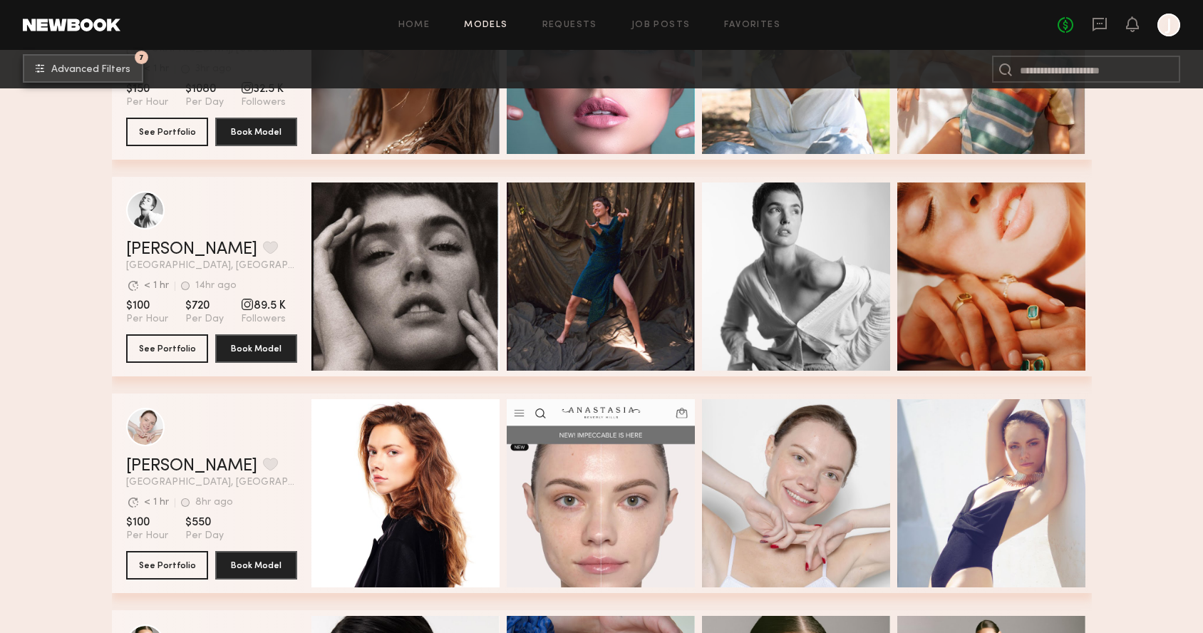
scroll to position [1249, 0]
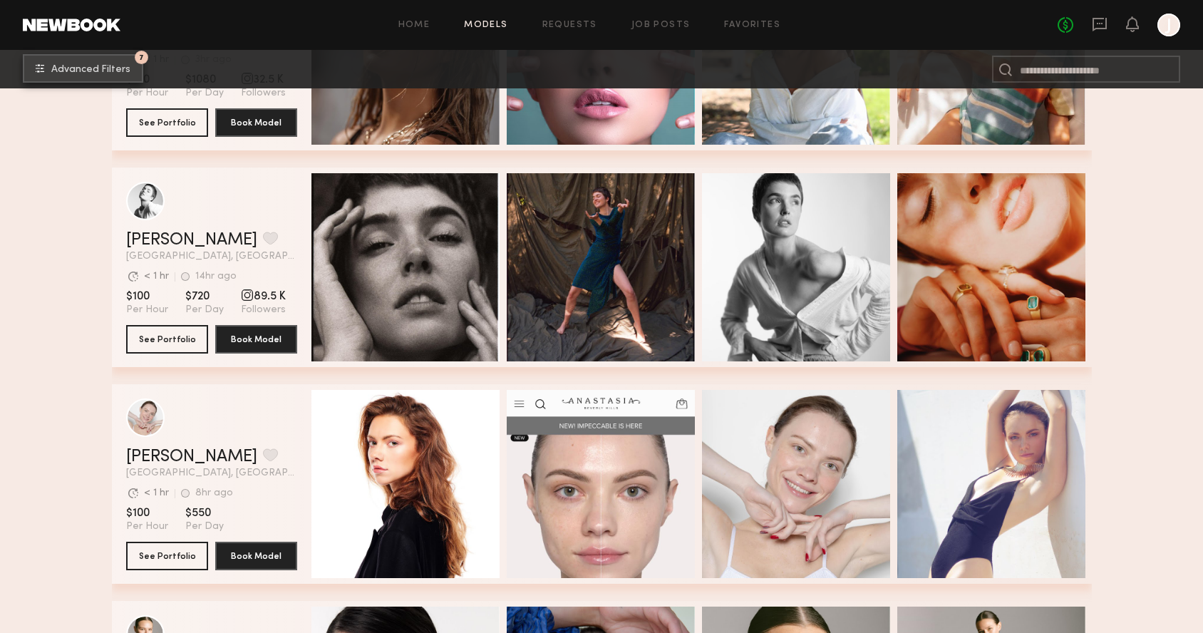
click at [69, 62] on button "7 Advanced Filters" at bounding box center [83, 68] width 120 height 29
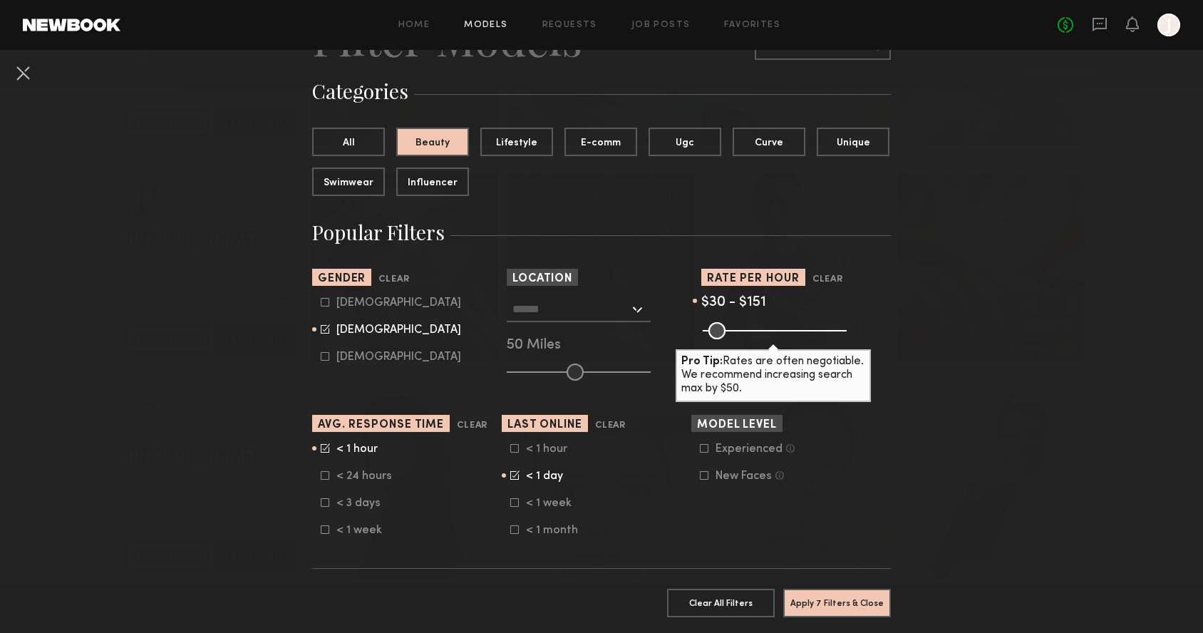
scroll to position [88, 0]
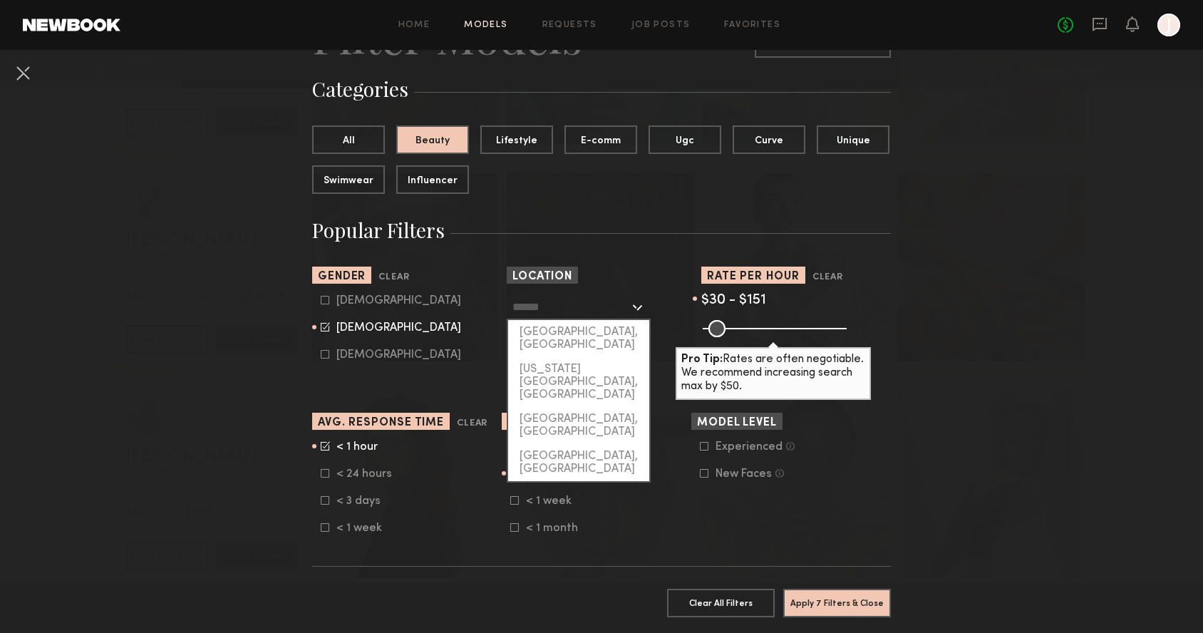
click at [575, 312] on input "text" at bounding box center [571, 306] width 117 height 24
click at [551, 361] on div "[US_STATE][GEOGRAPHIC_DATA], [GEOGRAPHIC_DATA]" at bounding box center [578, 382] width 141 height 50
type input "**********"
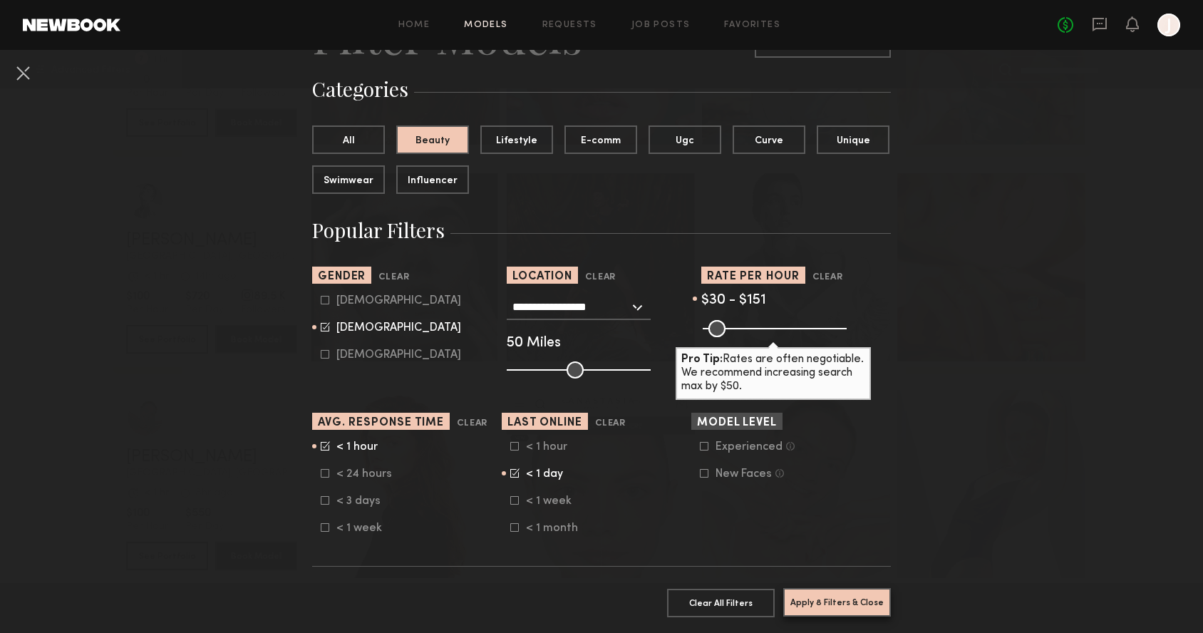
click at [833, 600] on button "Apply 8 Filters & Close" at bounding box center [837, 602] width 108 height 29
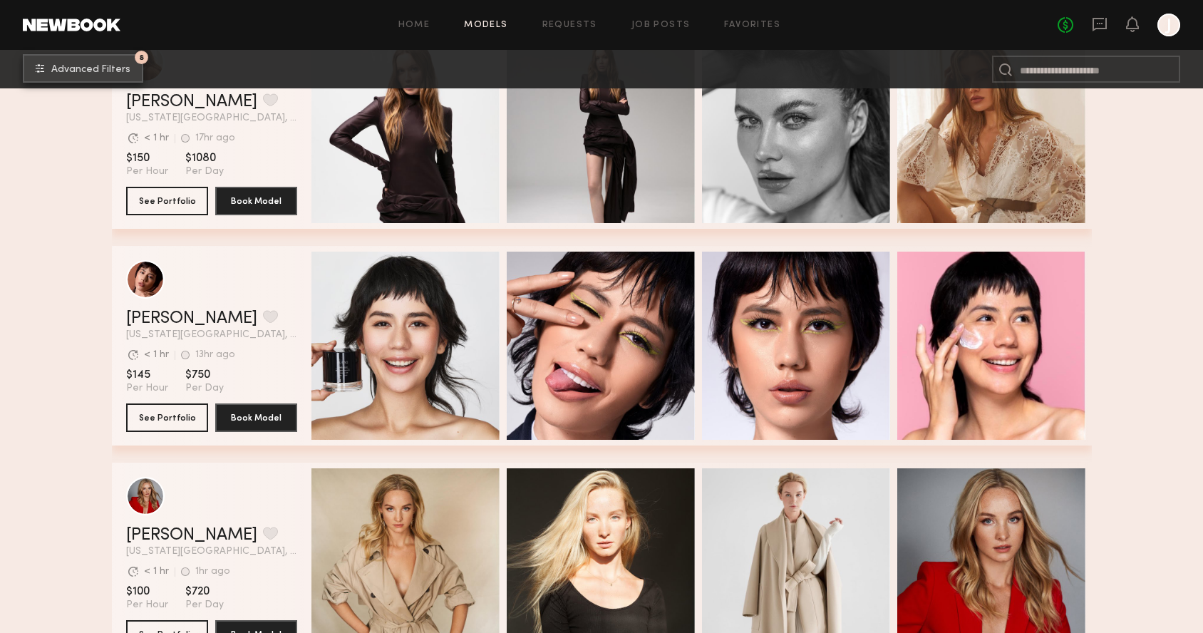
scroll to position [575, 0]
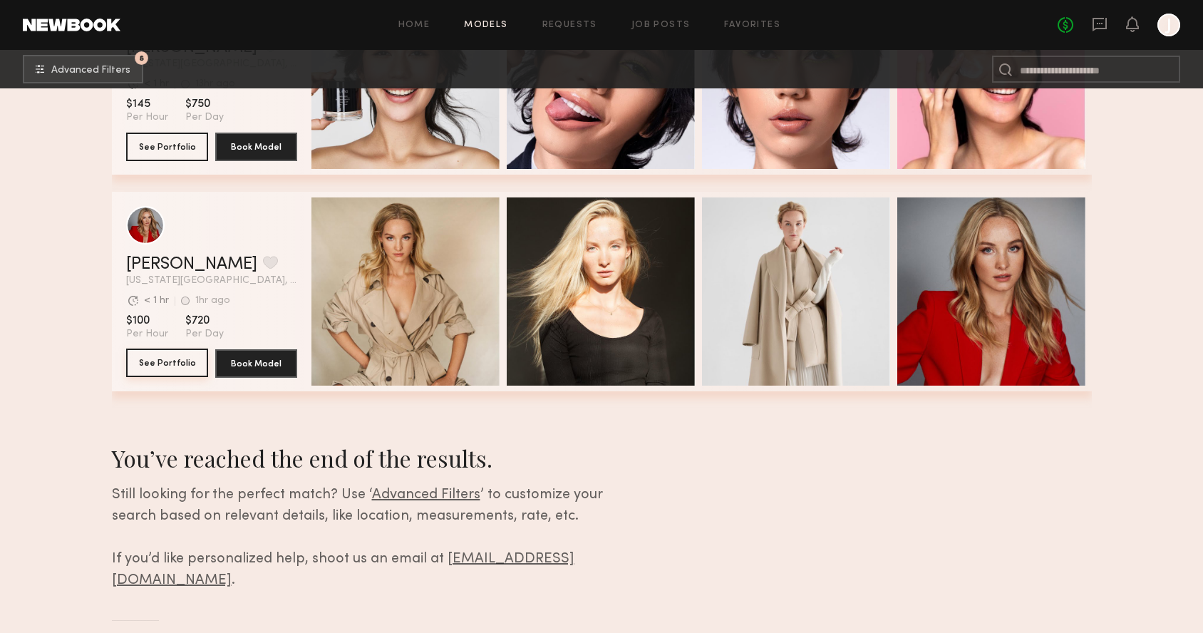
click at [158, 361] on button "See Portfolio" at bounding box center [167, 363] width 82 height 29
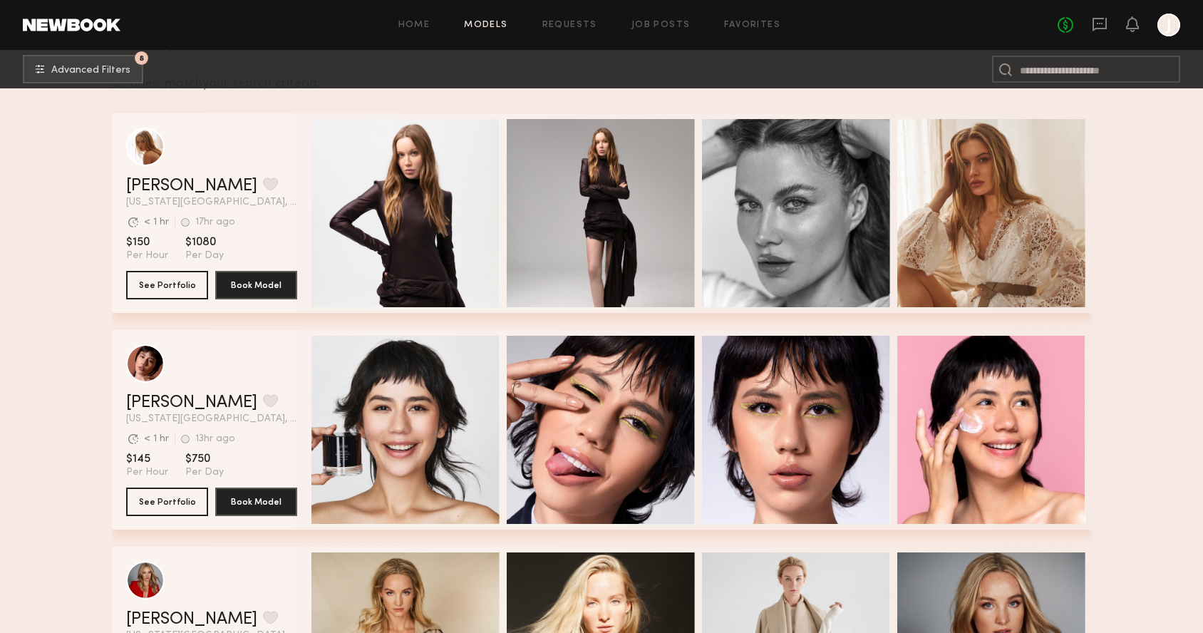
scroll to position [174, 0]
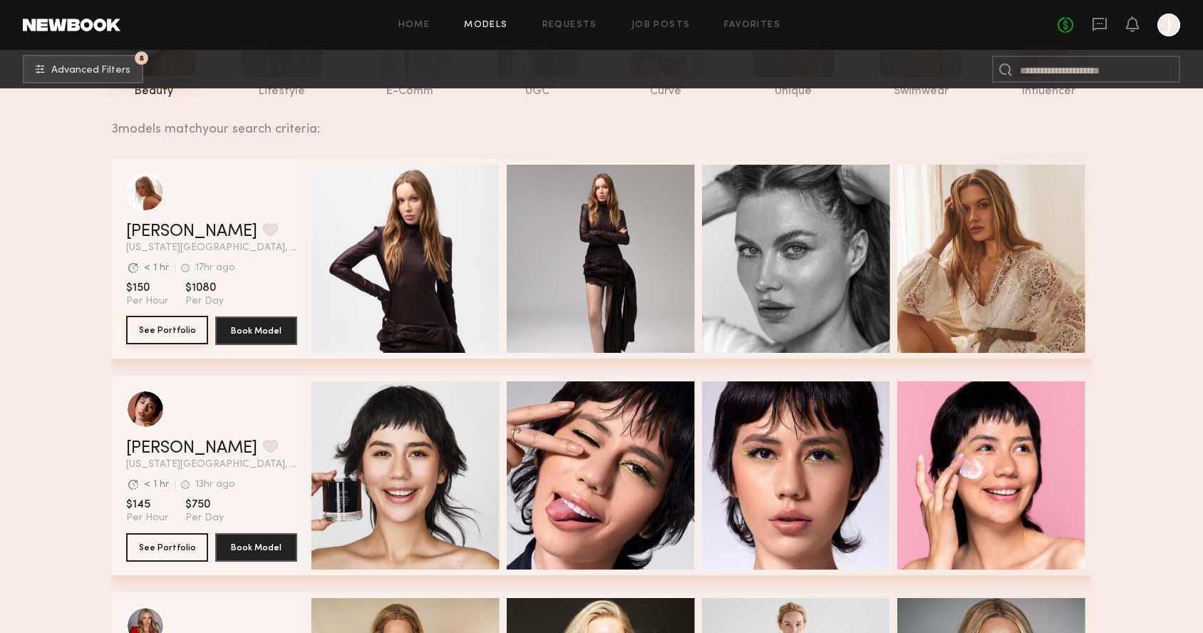
click at [165, 331] on button "See Portfolio" at bounding box center [167, 330] width 82 height 29
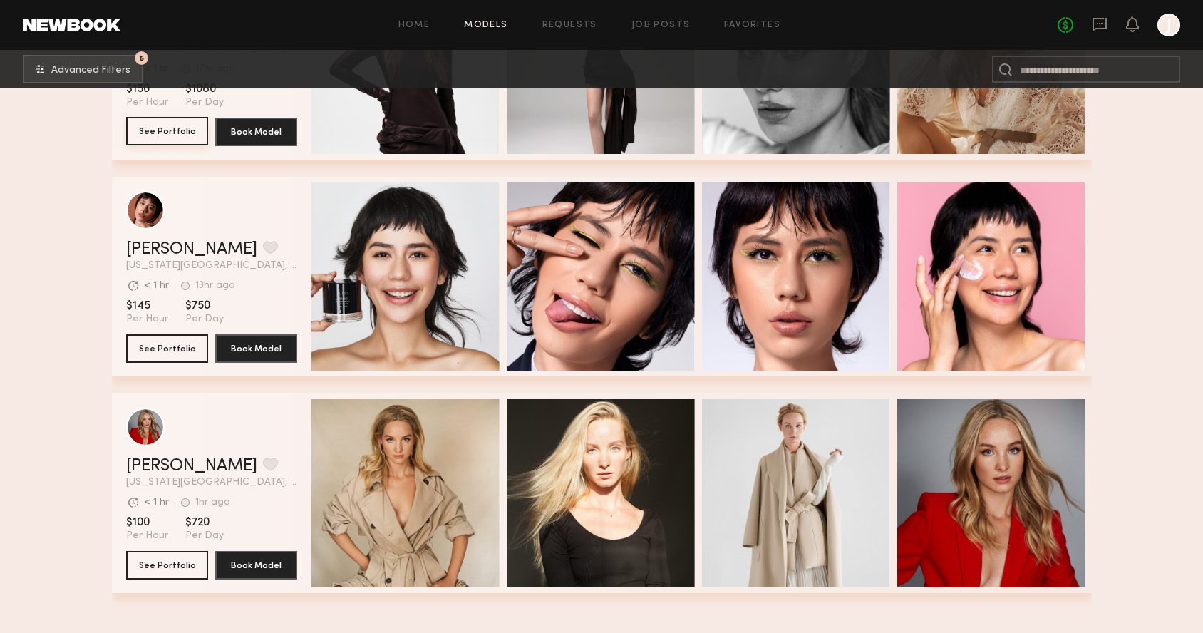
scroll to position [375, 0]
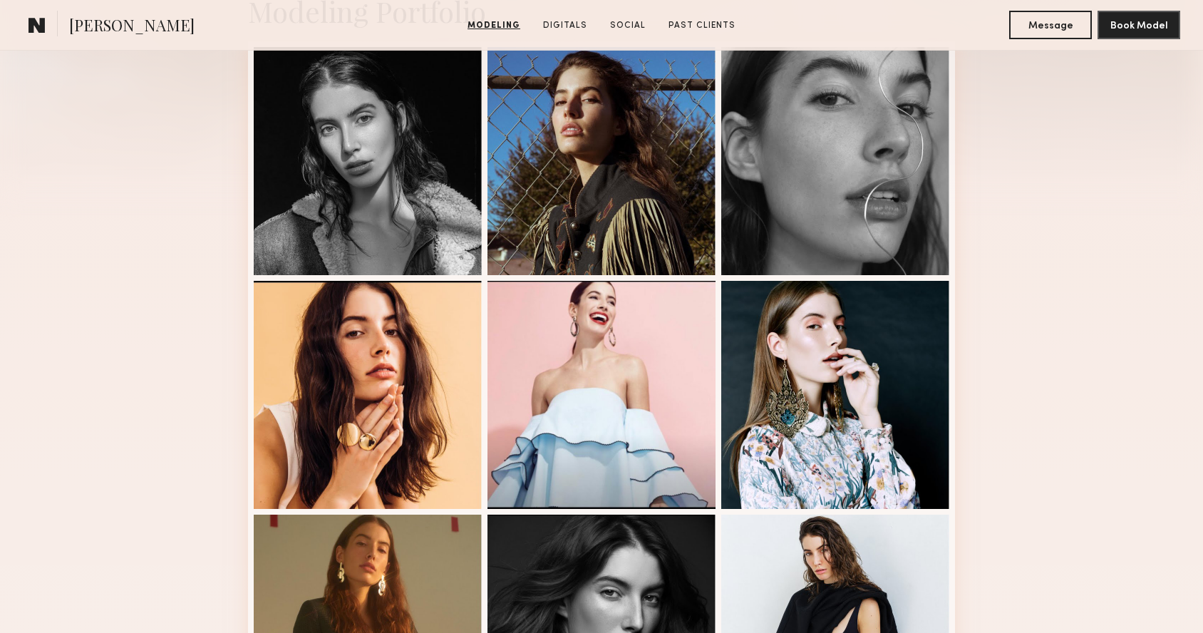
scroll to position [198, 0]
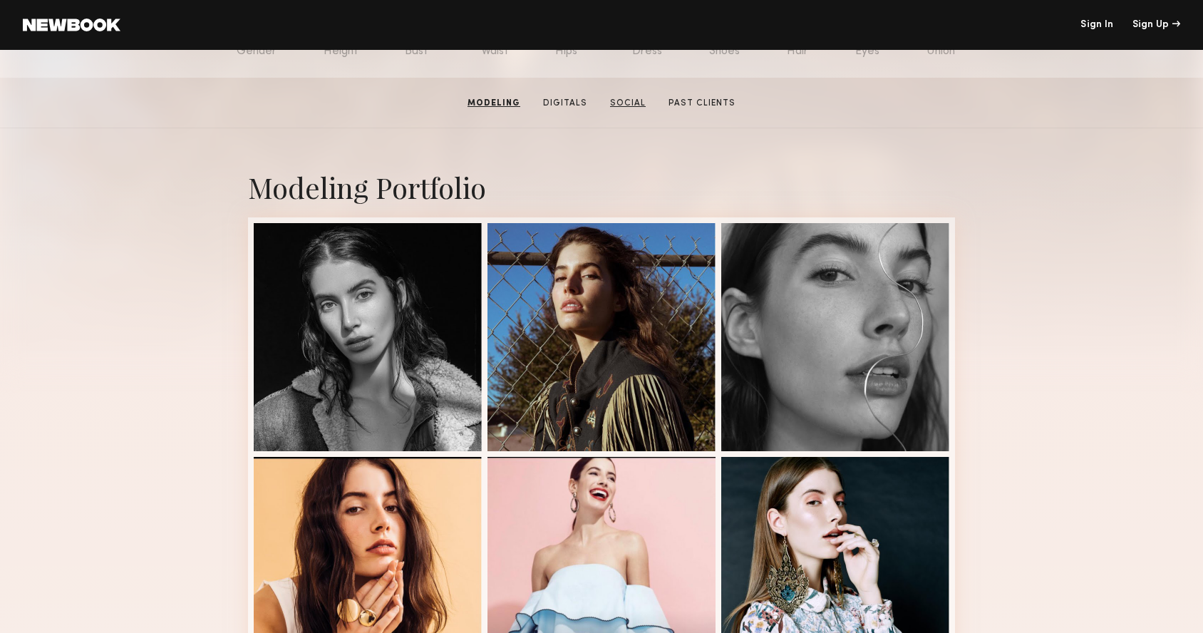
click at [631, 100] on link "Social" at bounding box center [627, 103] width 47 height 13
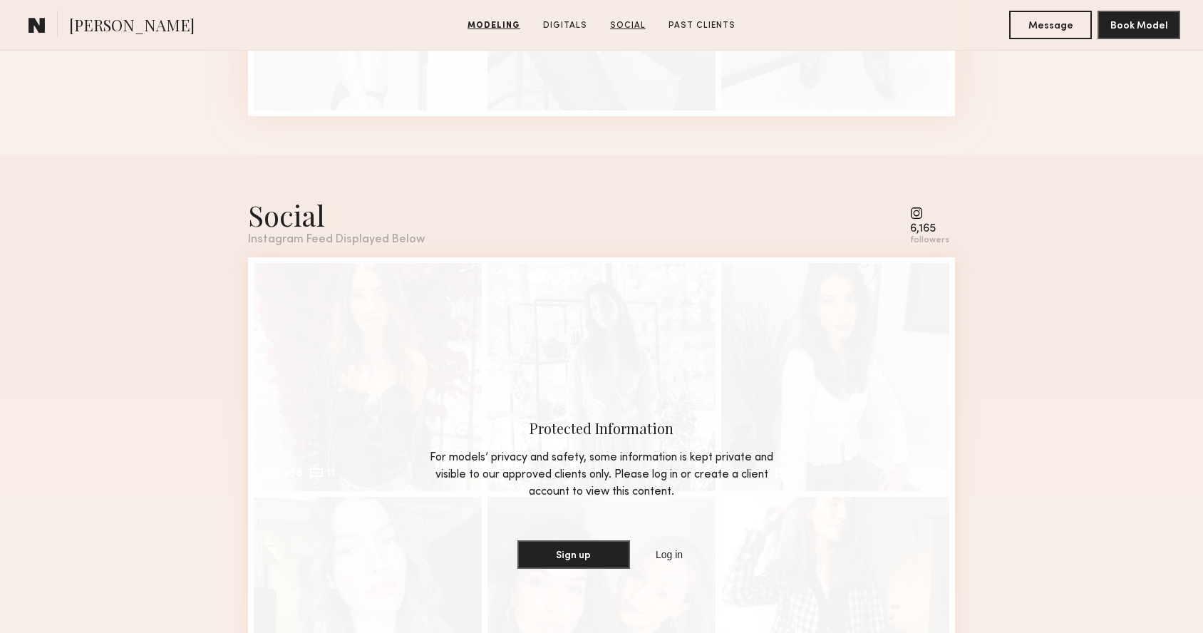
scroll to position [1952, 0]
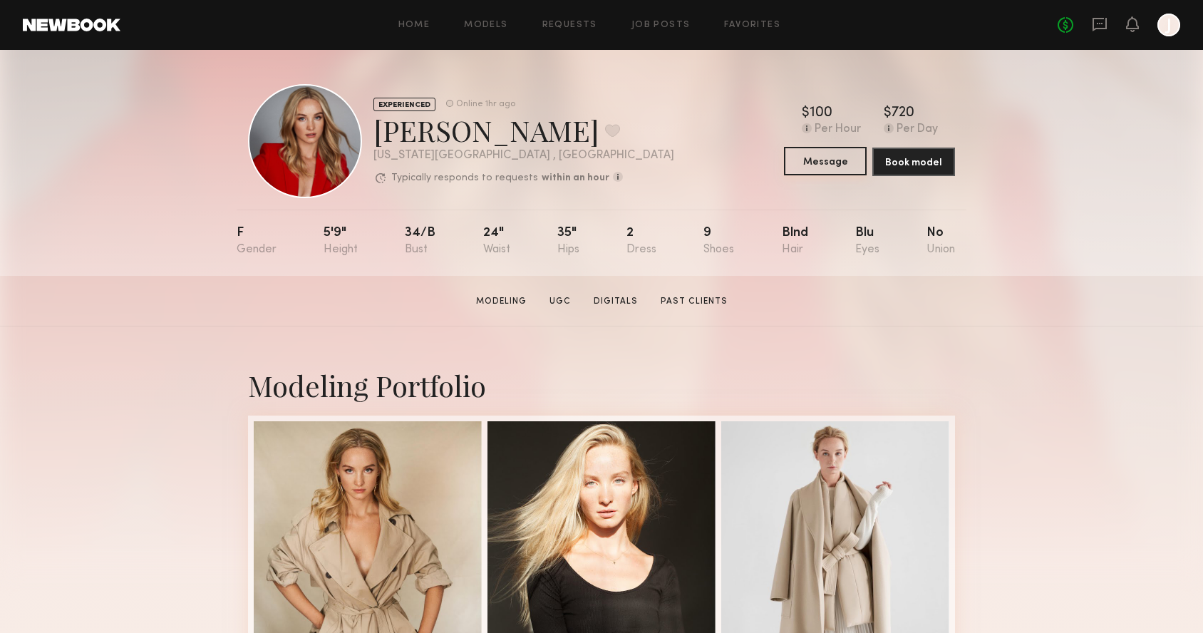
click at [813, 165] on button "Message" at bounding box center [825, 161] width 83 height 29
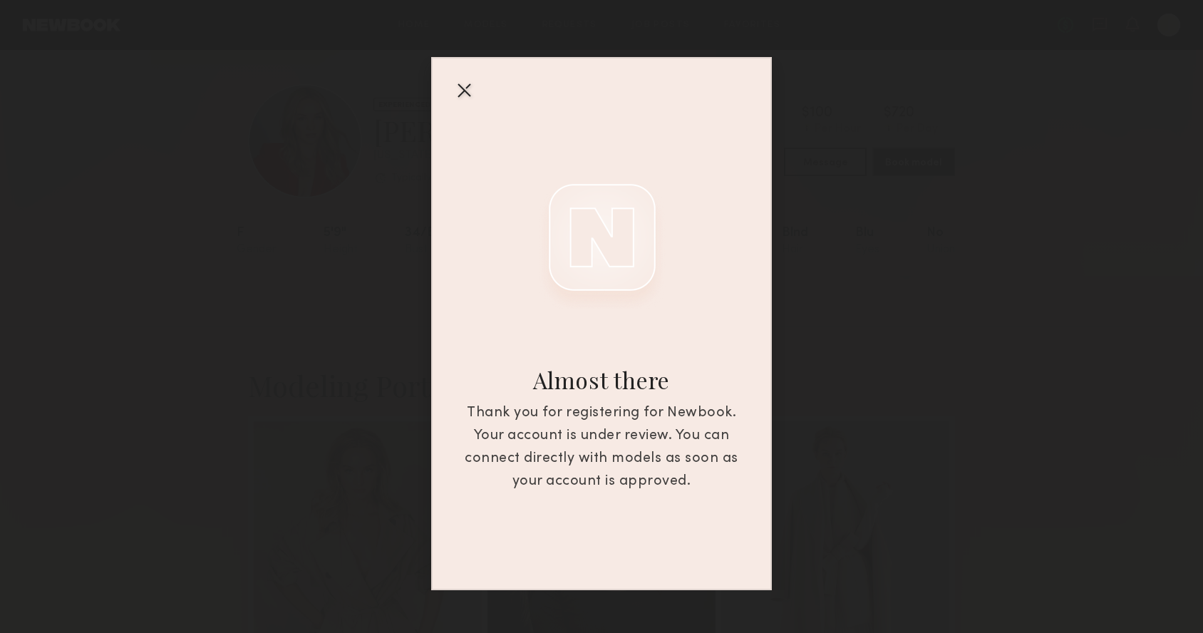
click at [468, 90] on div at bounding box center [464, 89] width 23 height 23
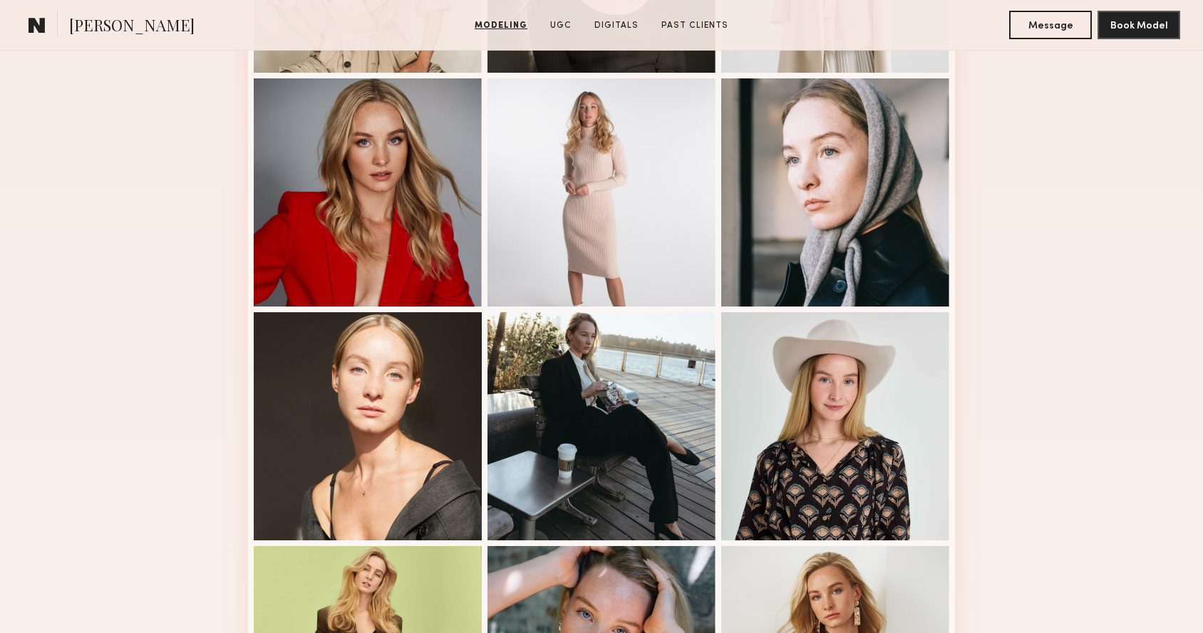
scroll to position [581, 0]
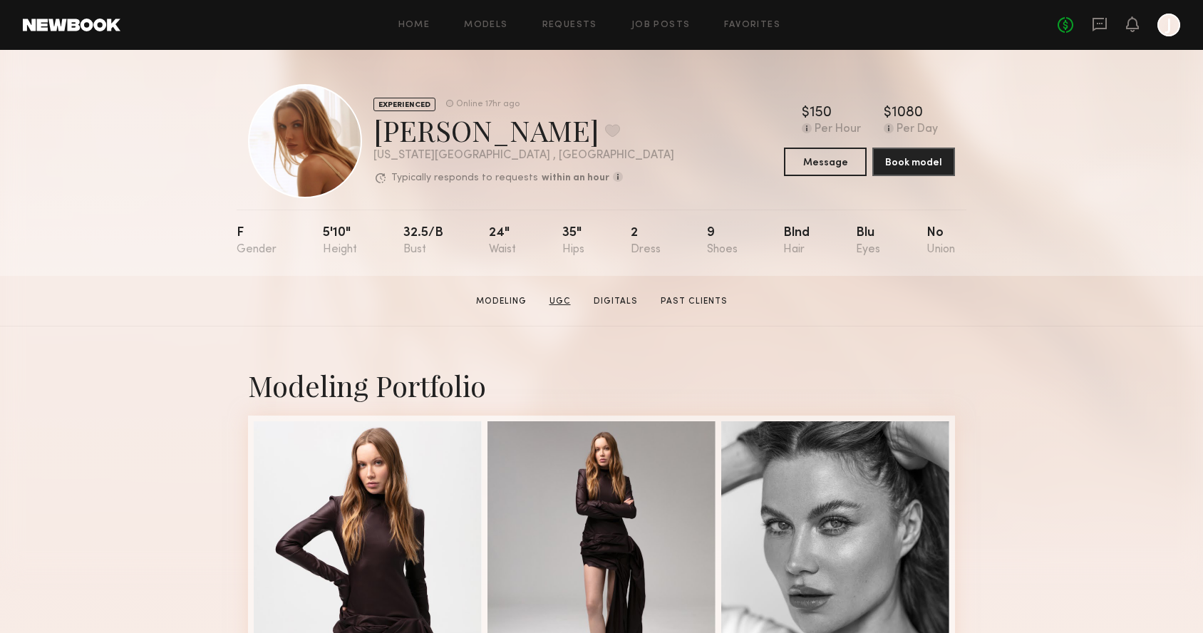
click at [559, 304] on link "UGC" at bounding box center [560, 301] width 33 height 13
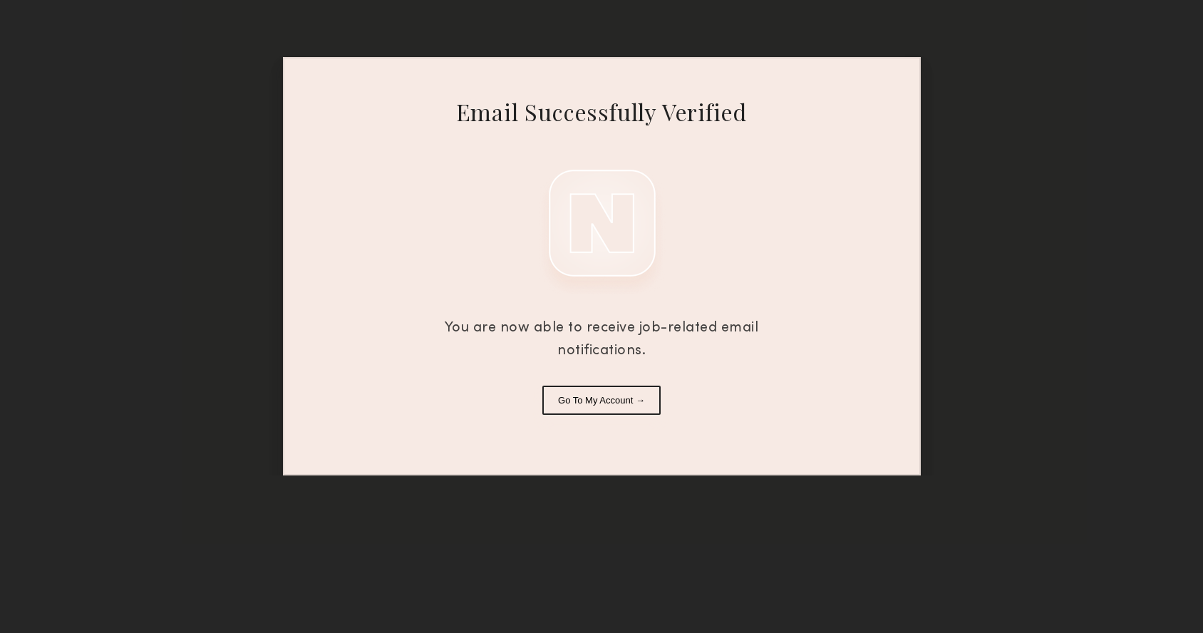
click at [585, 398] on button "Go To My Account →" at bounding box center [601, 400] width 118 height 29
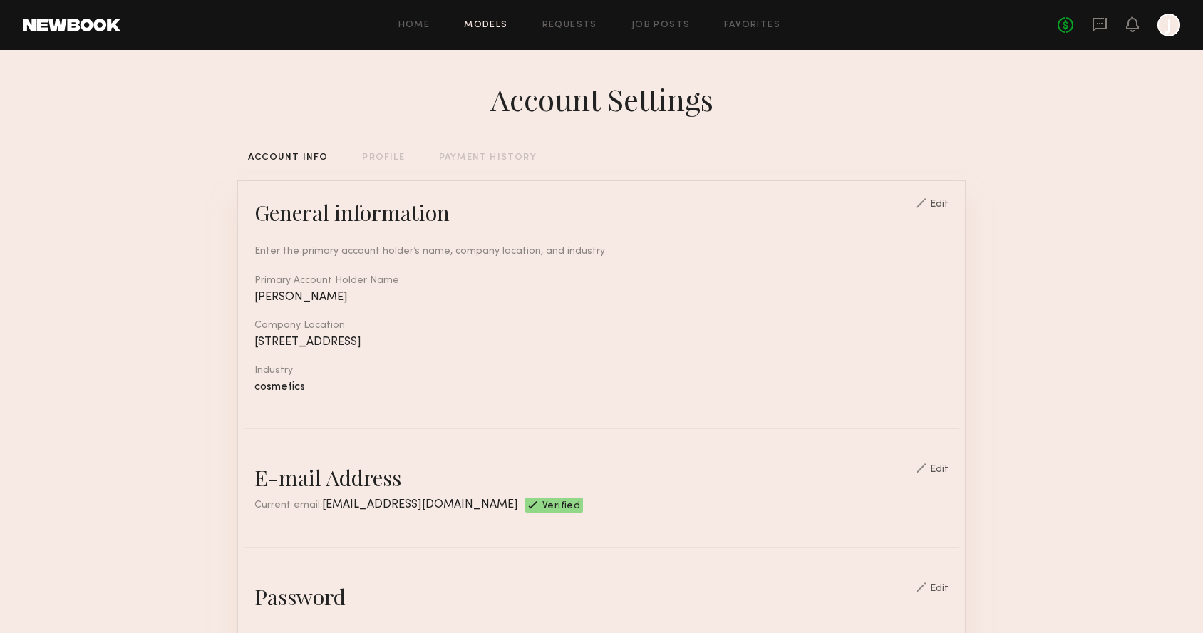
click at [490, 25] on link "Models" at bounding box center [485, 25] width 43 height 9
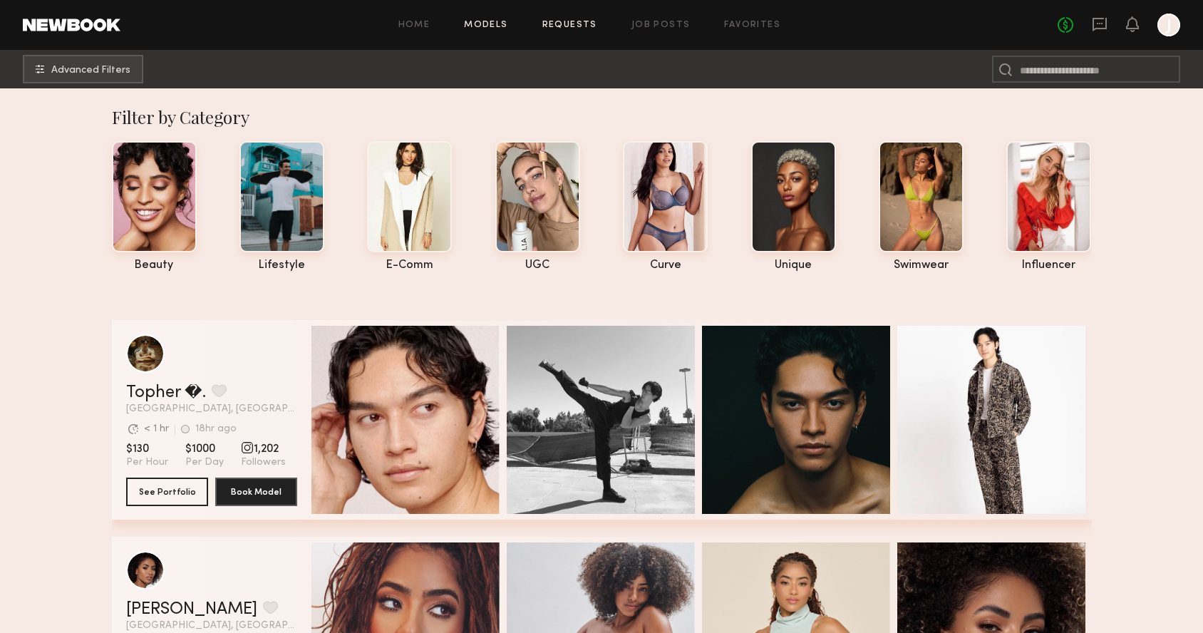
click at [567, 24] on link "Requests" at bounding box center [569, 25] width 55 height 9
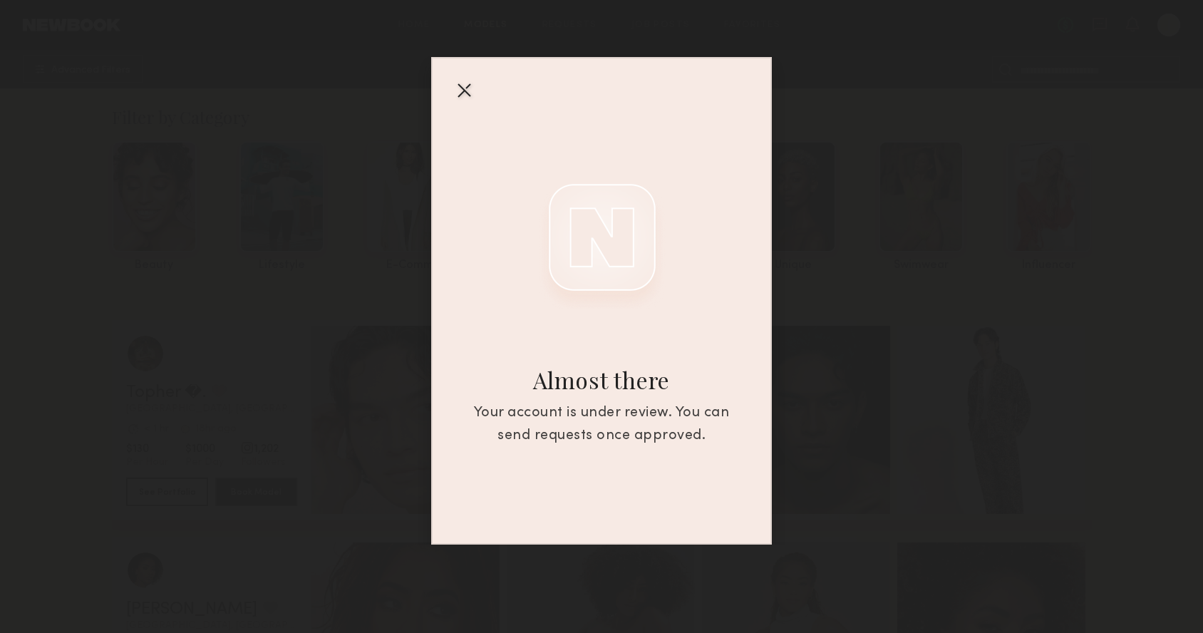
click at [461, 90] on div at bounding box center [464, 89] width 23 height 23
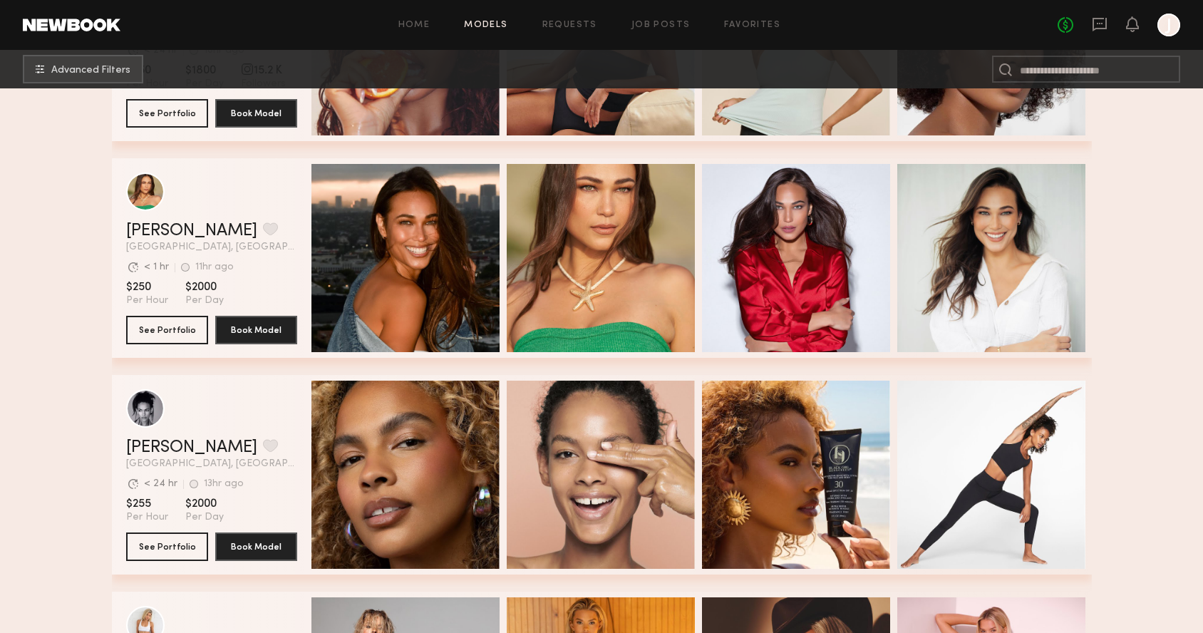
scroll to position [596, 0]
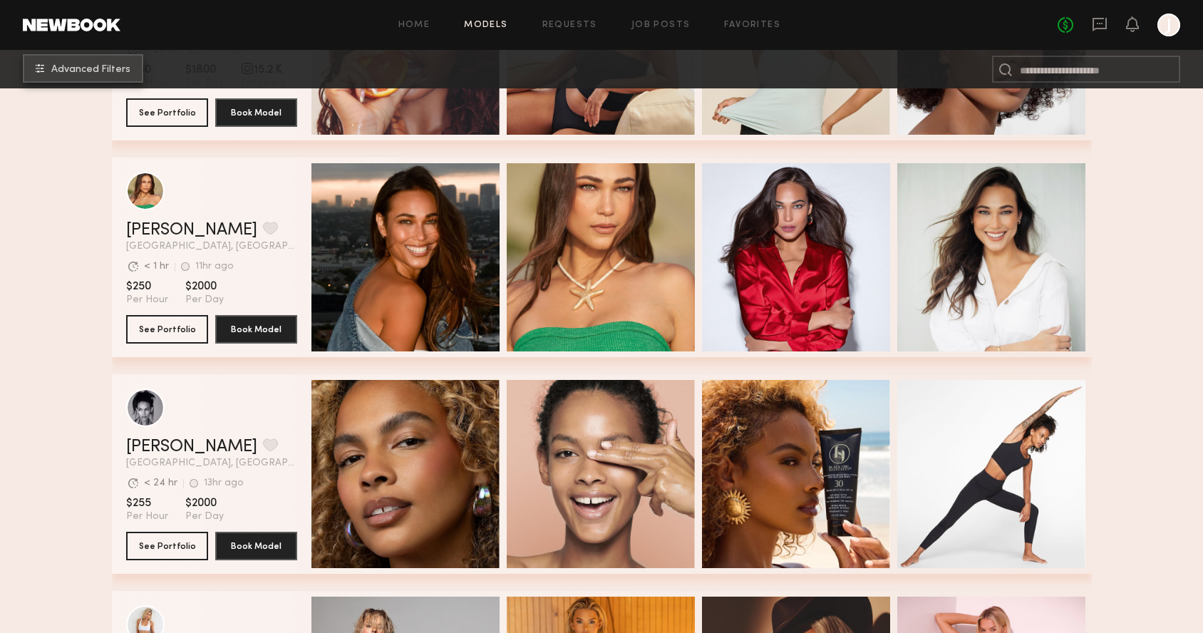
click at [83, 69] on span "Advanced Filters" at bounding box center [90, 70] width 79 height 10
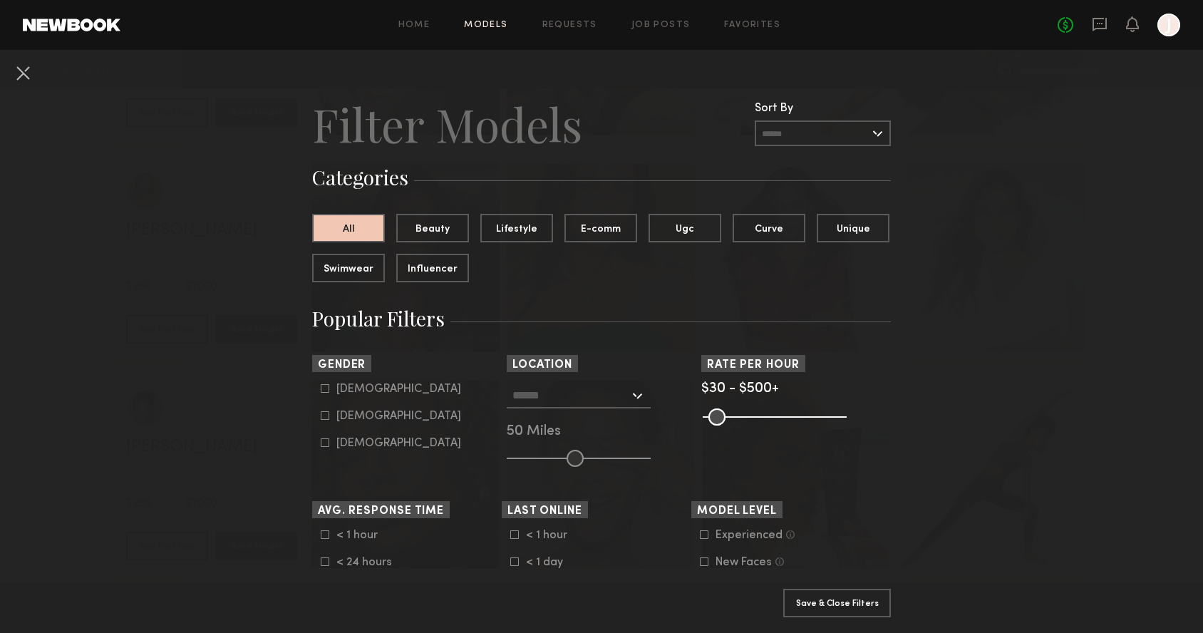
click at [550, 392] on input "text" at bounding box center [571, 395] width 117 height 24
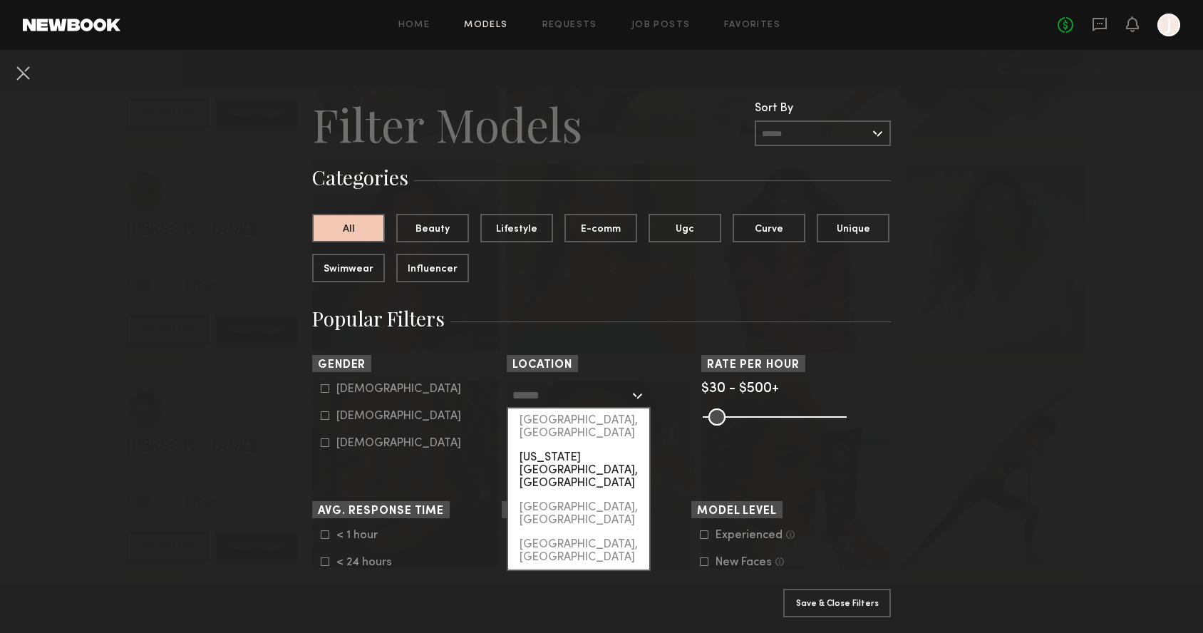
click at [552, 446] on div "[US_STATE][GEOGRAPHIC_DATA], [GEOGRAPHIC_DATA]" at bounding box center [578, 471] width 141 height 50
type input "**********"
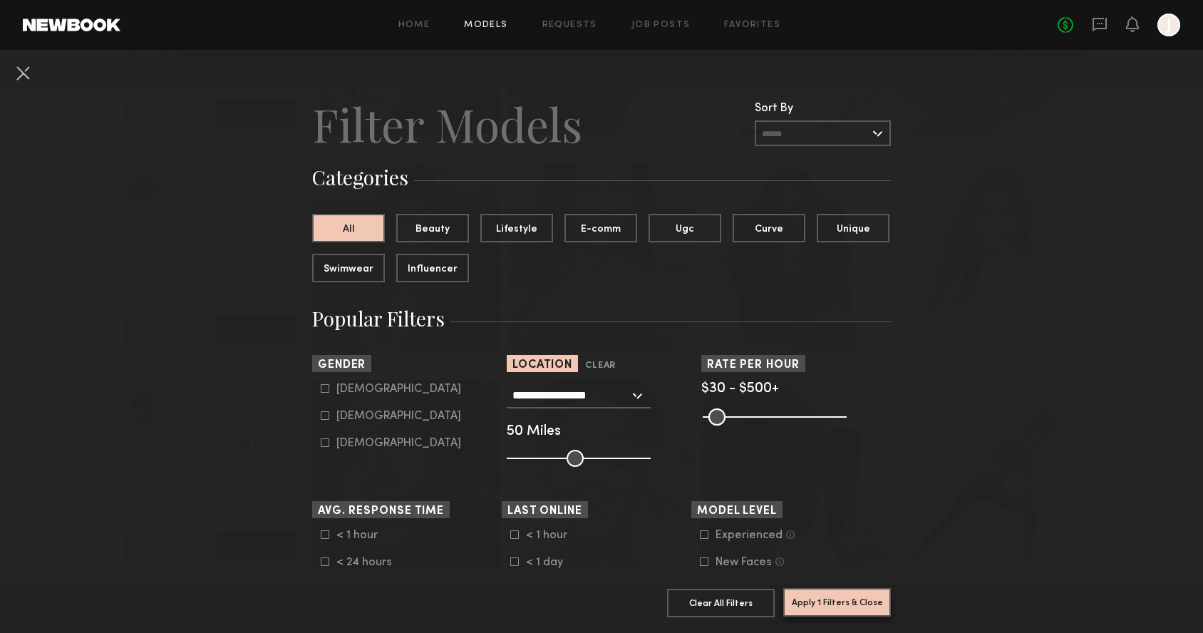
click at [838, 609] on button "Apply 1 Filters & Close" at bounding box center [837, 602] width 108 height 29
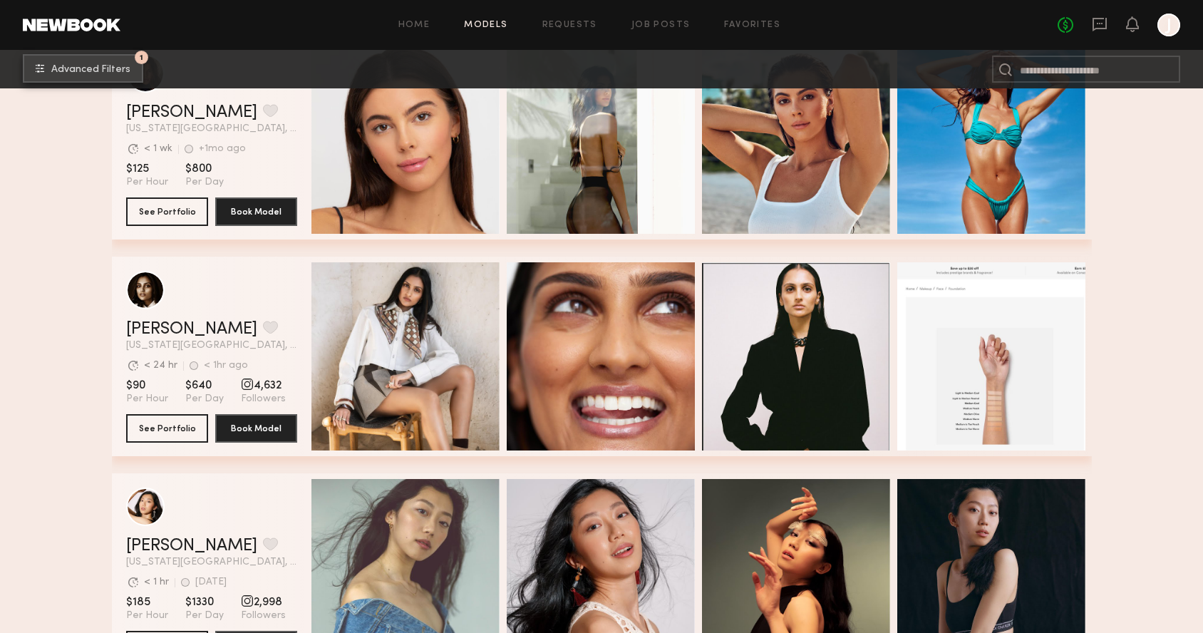
scroll to position [1073, 0]
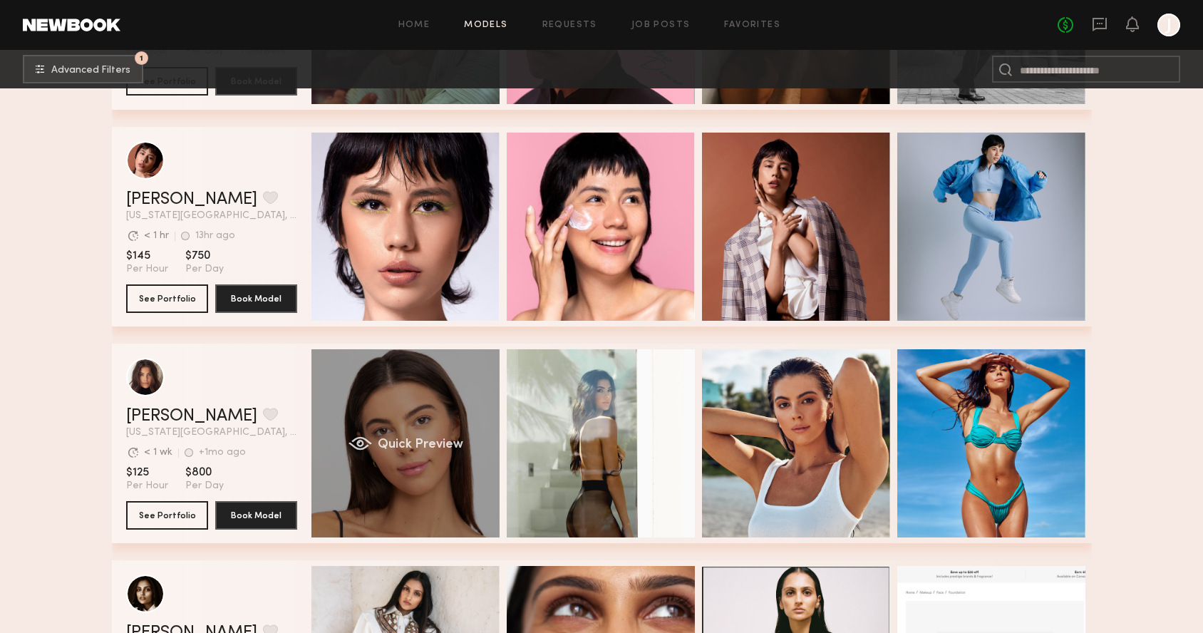
click at [391, 500] on div "Quick Preview" at bounding box center [406, 443] width 188 height 188
